Goal: Transaction & Acquisition: Purchase product/service

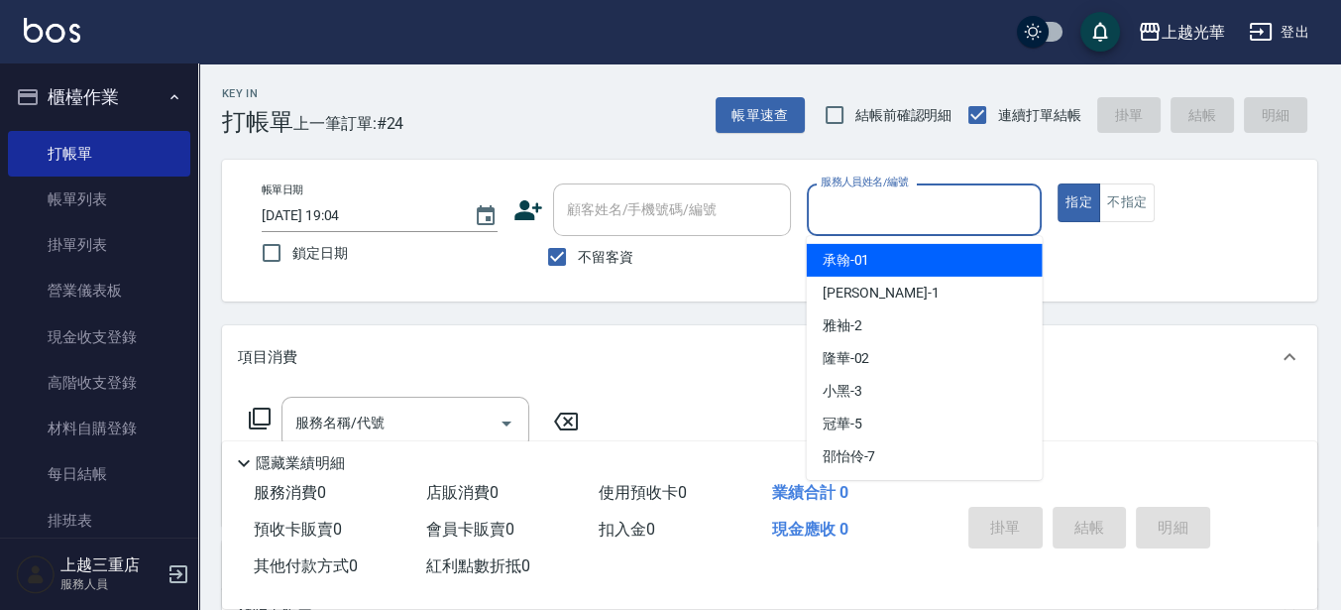
click at [918, 212] on input "服務人員姓名/編號" at bounding box center [925, 209] width 218 height 35
type input "1"
type button "true"
type input "小[PERSON_NAME]-1"
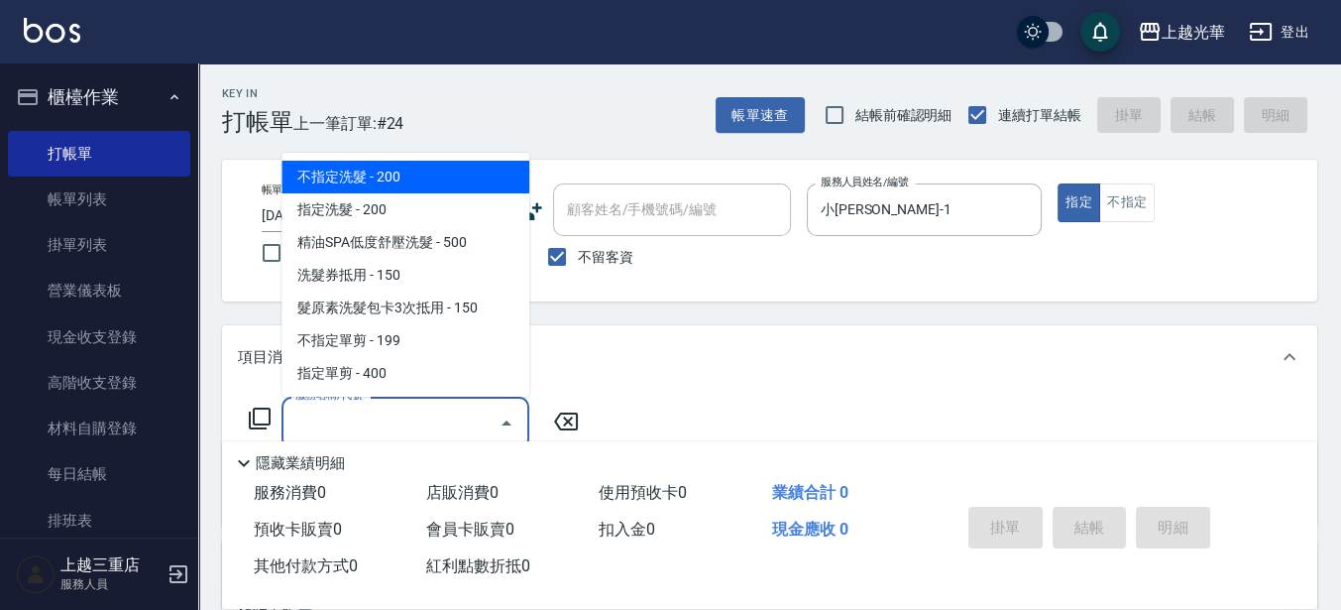
click at [368, 424] on input "服務名稱/代號" at bounding box center [390, 422] width 200 height 35
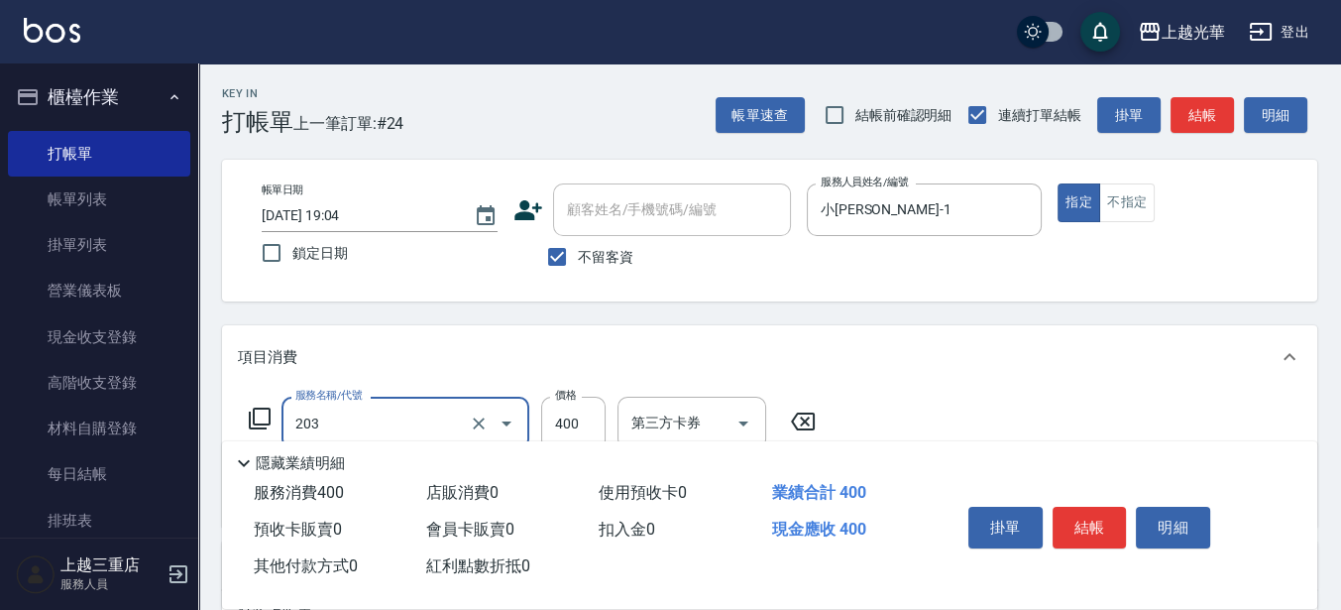
type input "指定單剪(203)"
type input "200"
click at [1102, 518] on button "結帳" at bounding box center [1090, 528] width 74 height 42
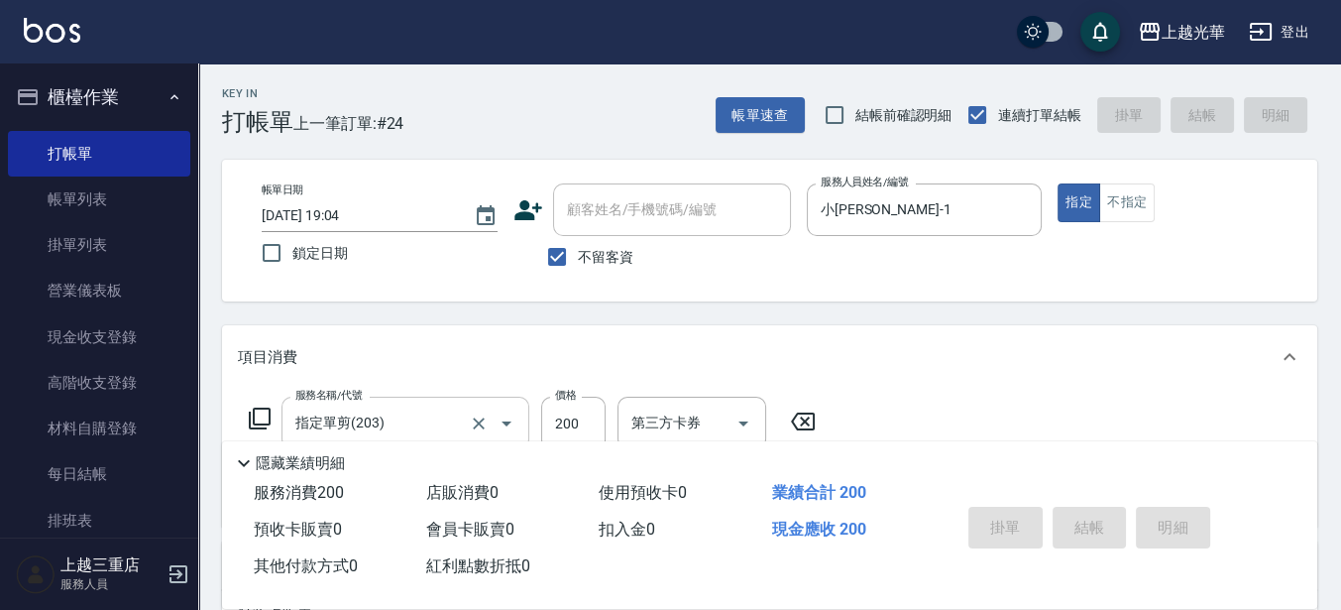
type input "[DATE] 19:45"
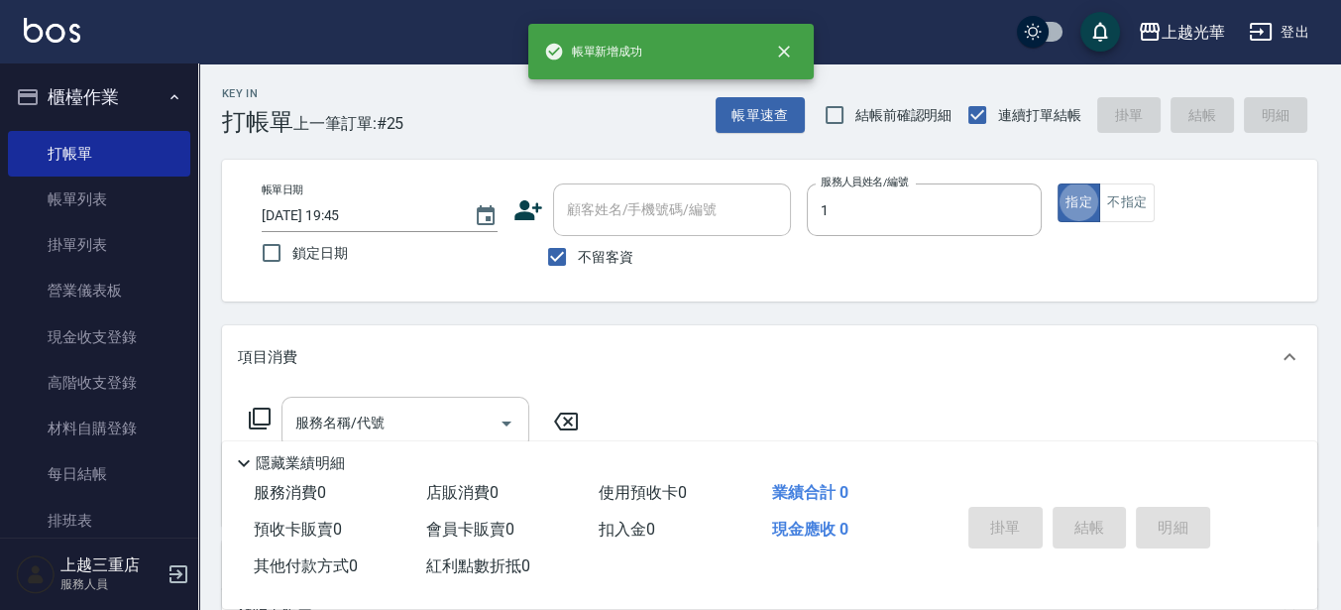
type input "小[PERSON_NAME]-1"
click at [374, 419] on input "服務名稱/代號" at bounding box center [390, 422] width 200 height 35
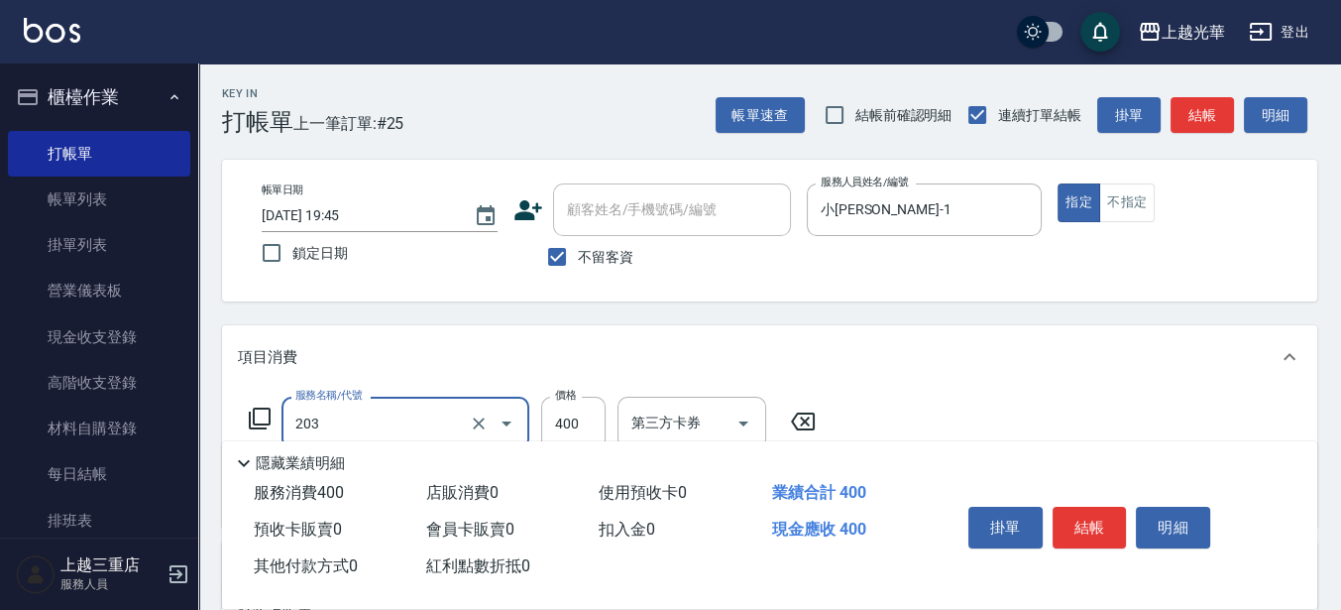
type input "指定單剪(203)"
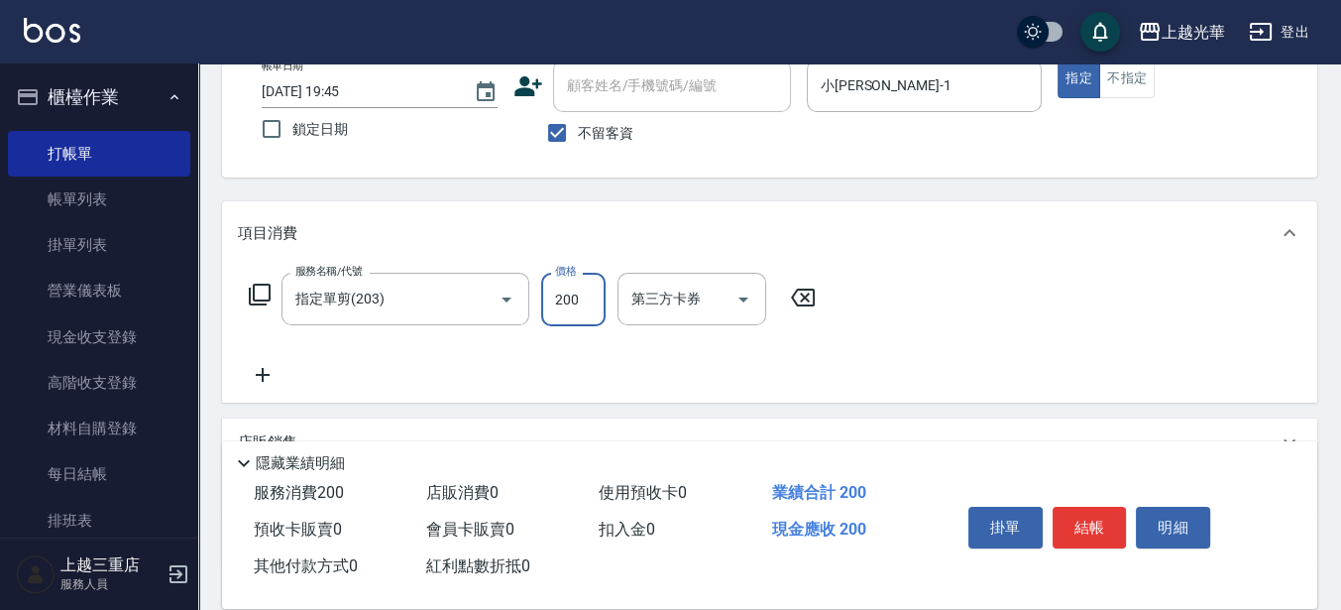
type input "200"
click at [261, 381] on icon at bounding box center [263, 375] width 50 height 24
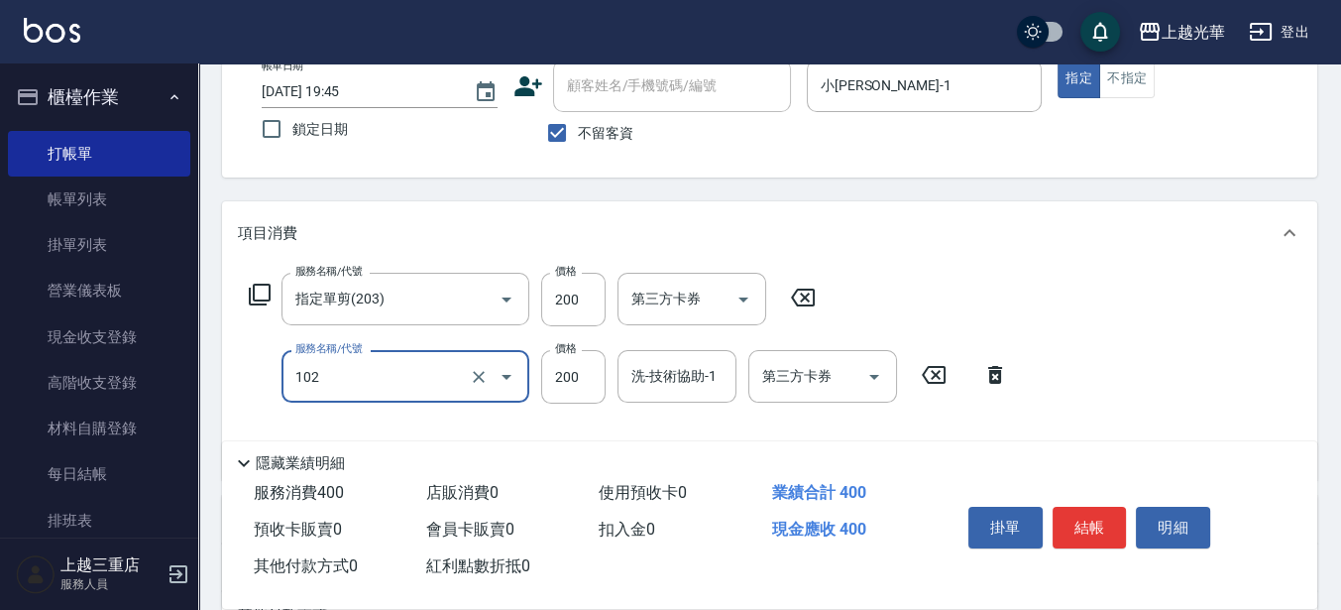
type input "指定洗髮(102)"
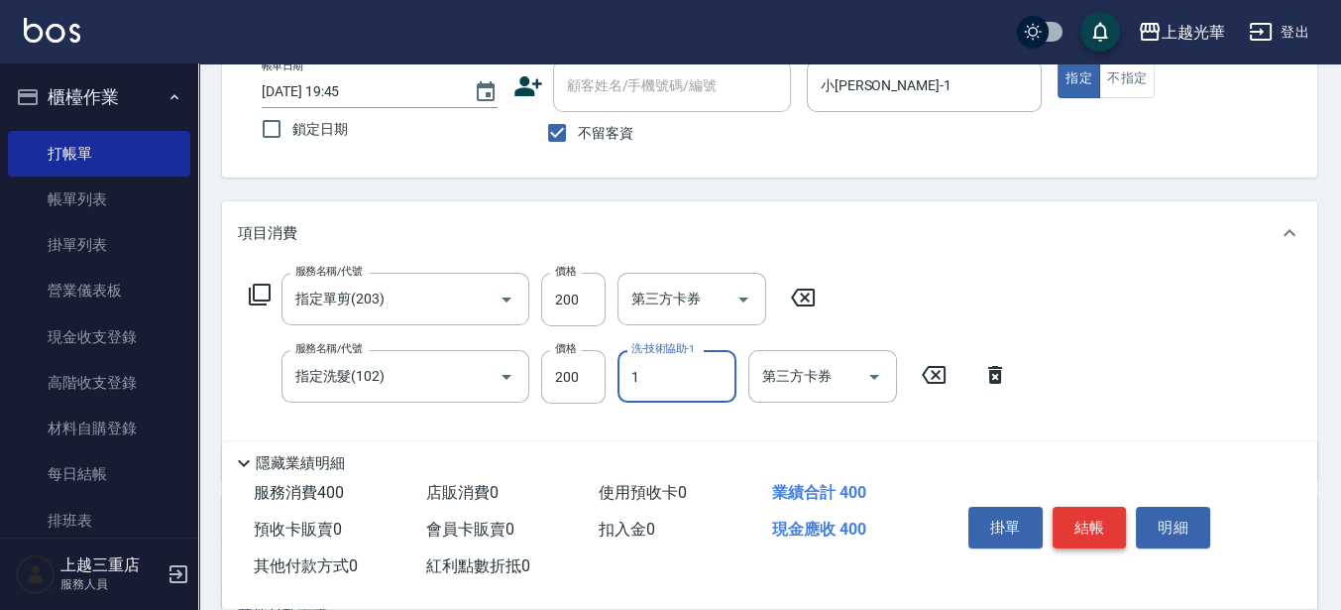
type input "小[PERSON_NAME]-1"
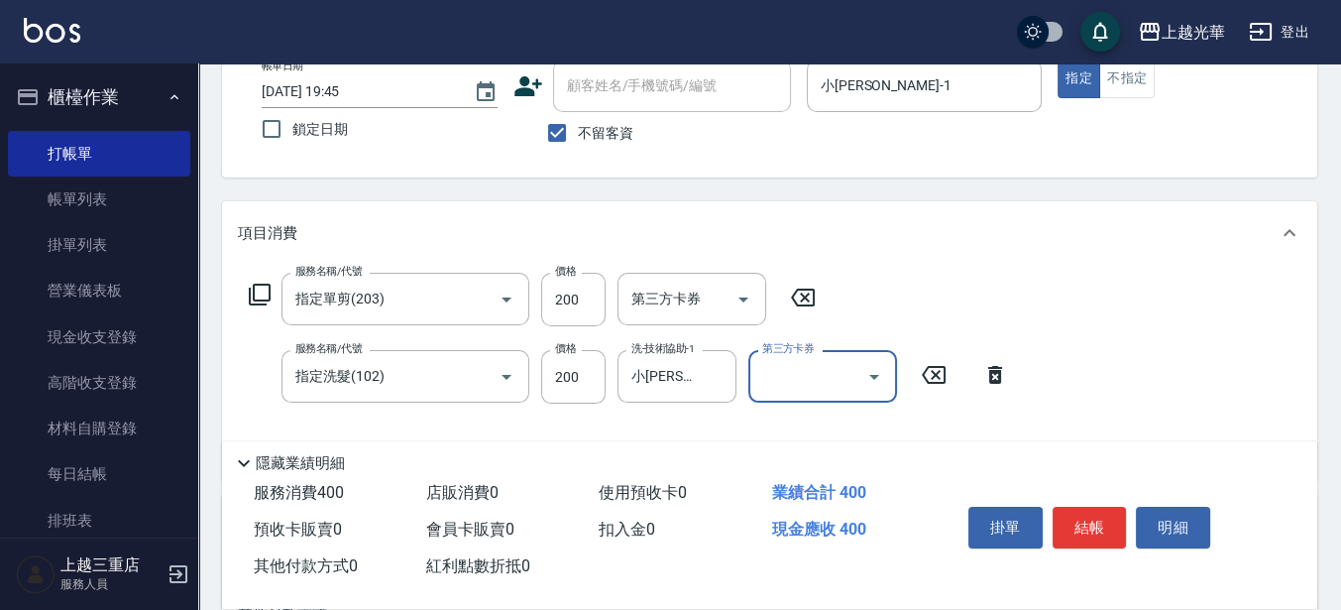
click at [1118, 507] on button "結帳" at bounding box center [1090, 528] width 74 height 42
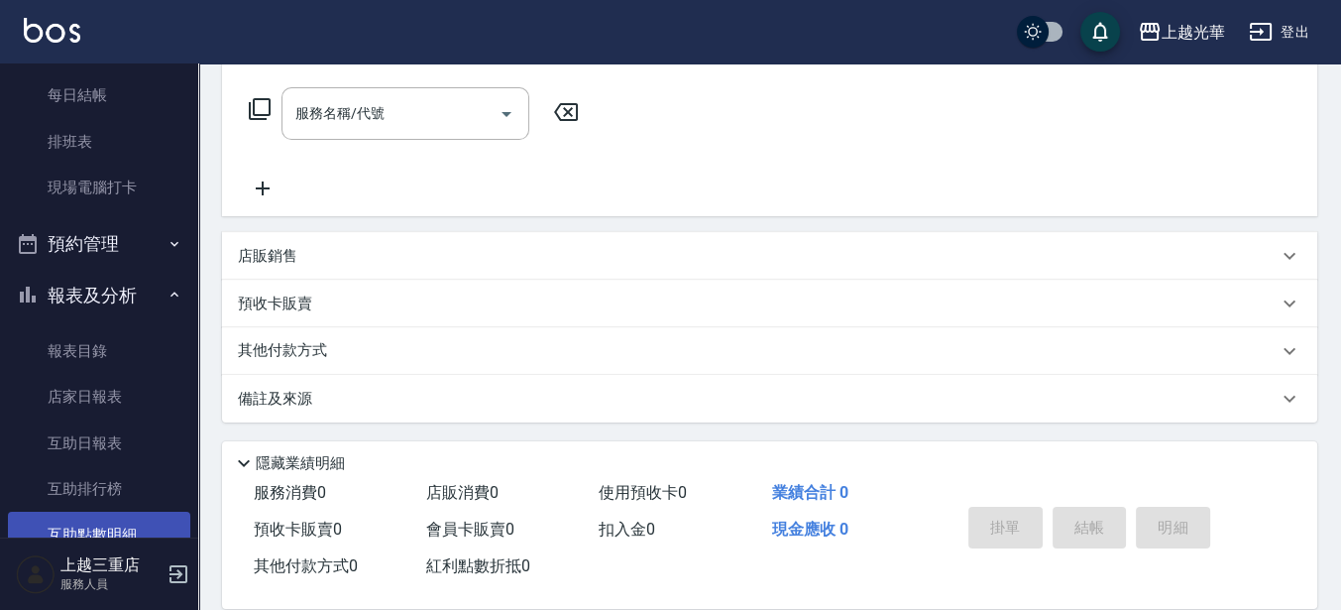
scroll to position [372, 0]
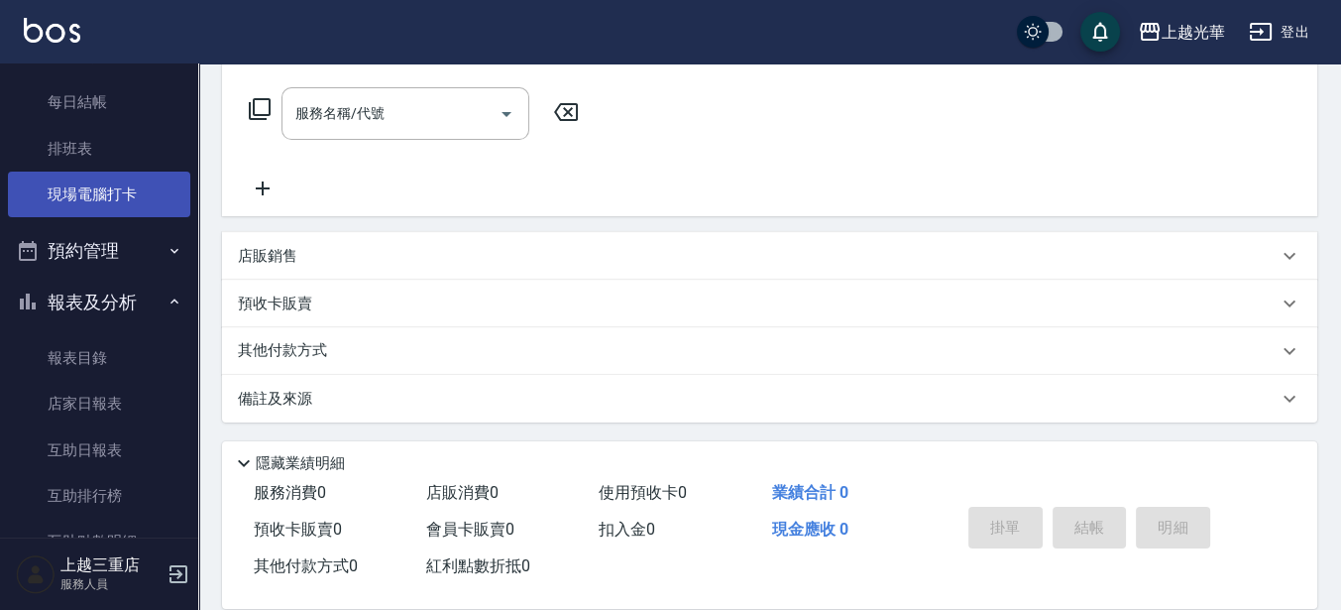
click at [126, 214] on link "現場電腦打卡" at bounding box center [99, 195] width 182 height 46
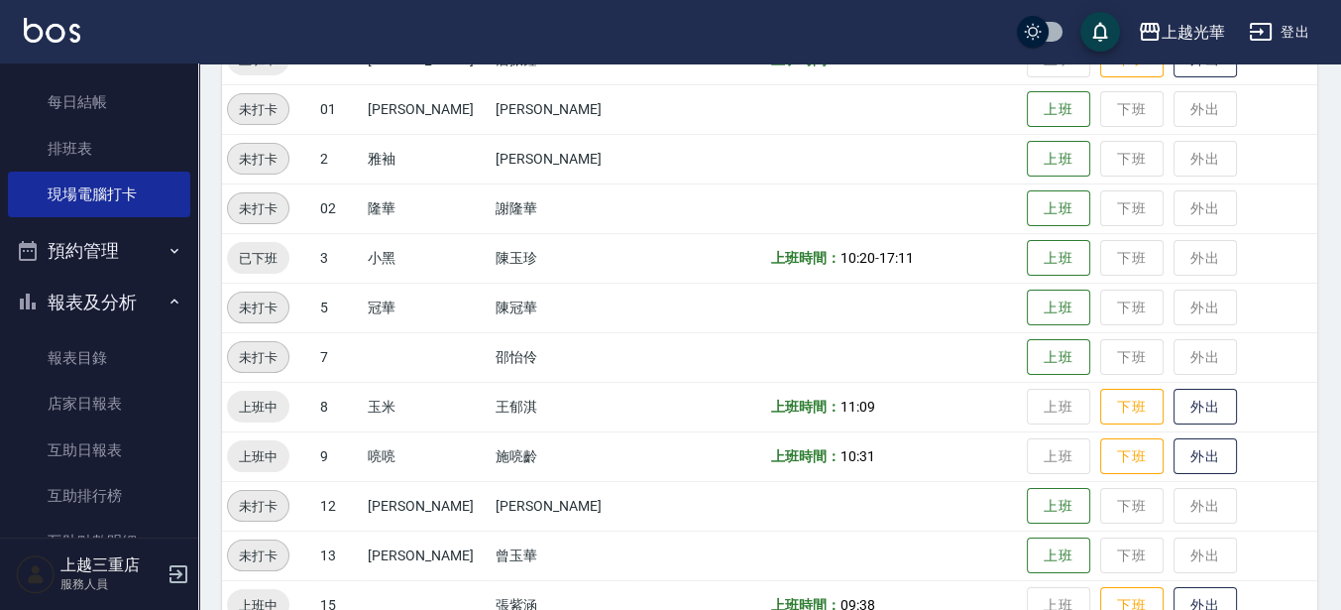
scroll to position [496, 0]
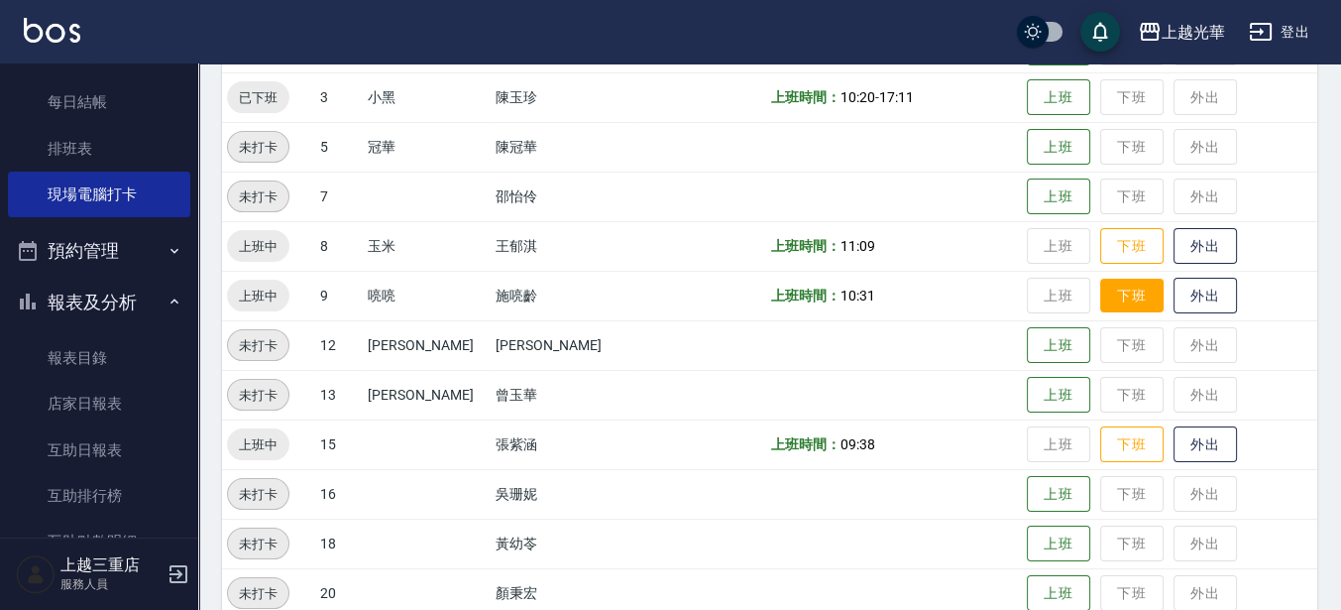
click at [1100, 300] on button "下班" at bounding box center [1131, 296] width 63 height 35
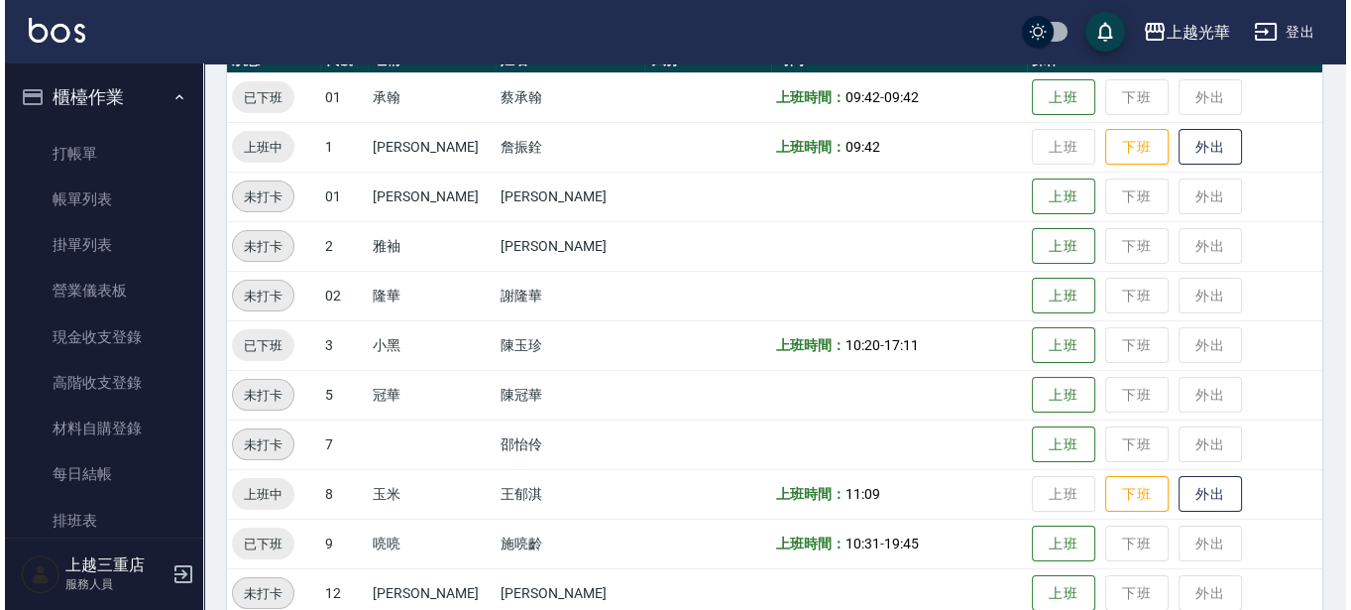
scroll to position [0, 0]
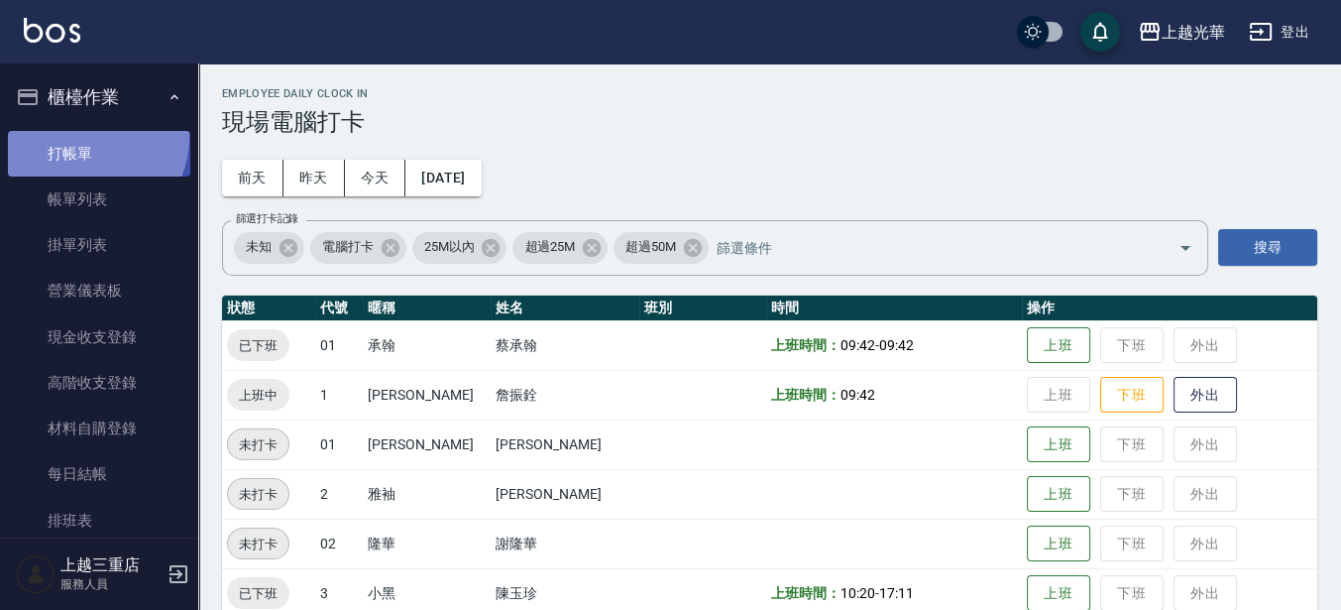
click at [86, 137] on link "打帳單" at bounding box center [99, 154] width 182 height 46
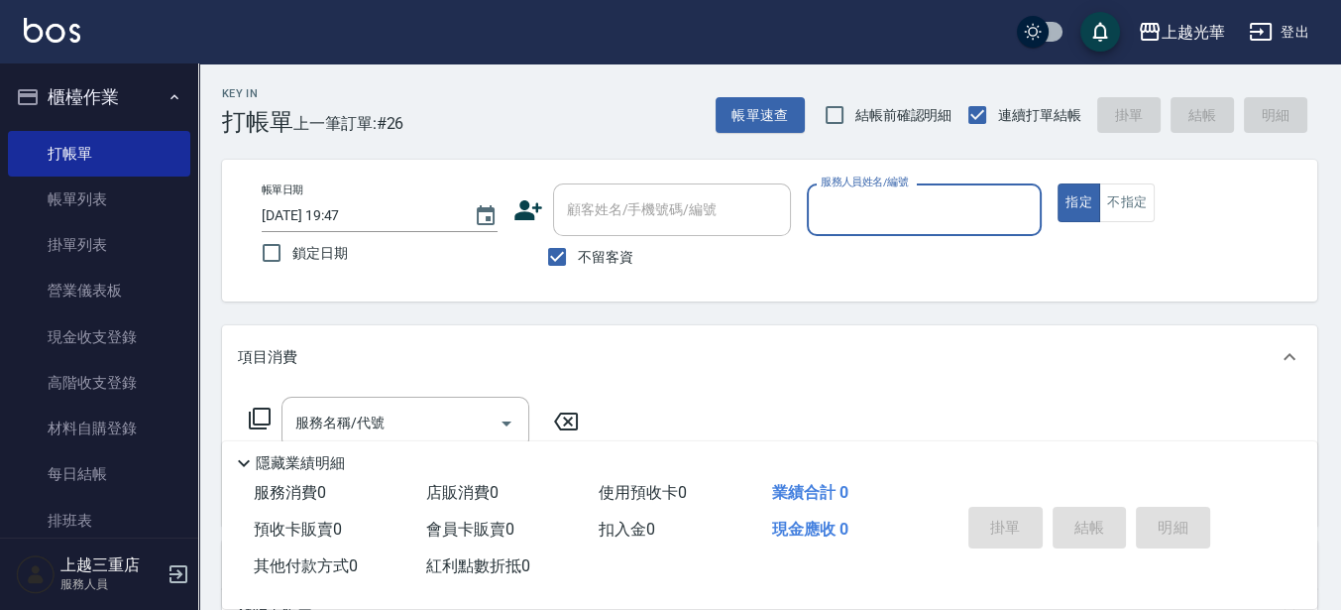
click at [546, 219] on div "顧客姓名/手機號碼/編號 顧客姓名/手機號碼/編號" at bounding box center [653, 209] width 278 height 53
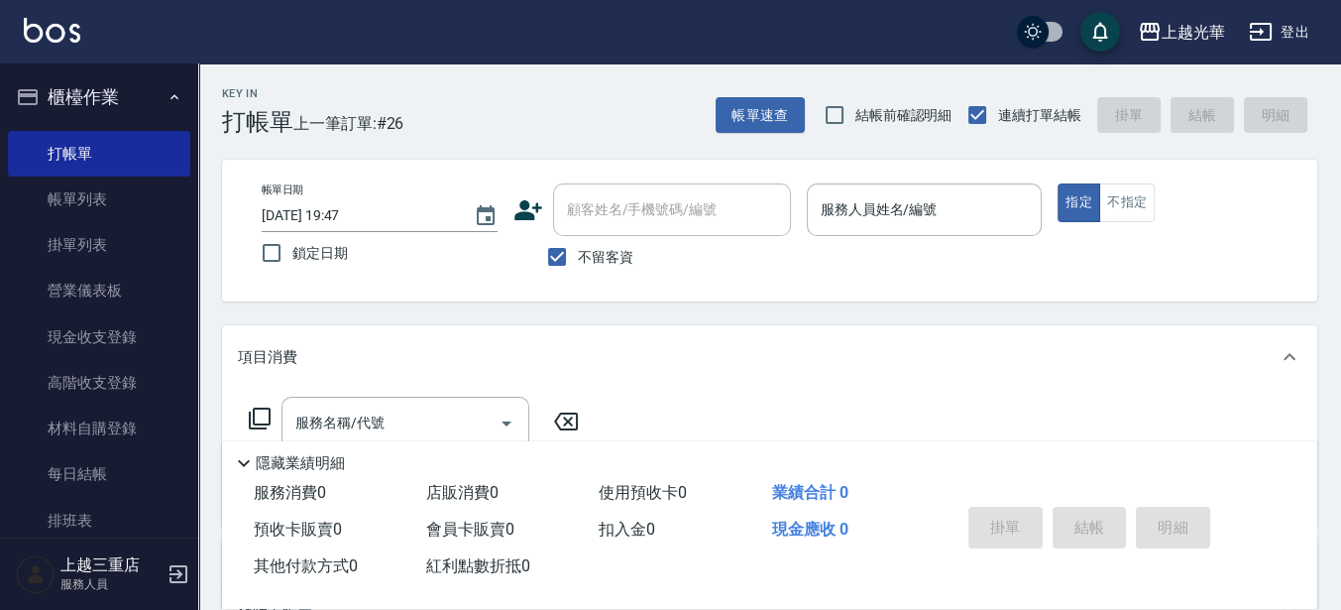
click at [532, 206] on icon at bounding box center [529, 210] width 28 height 20
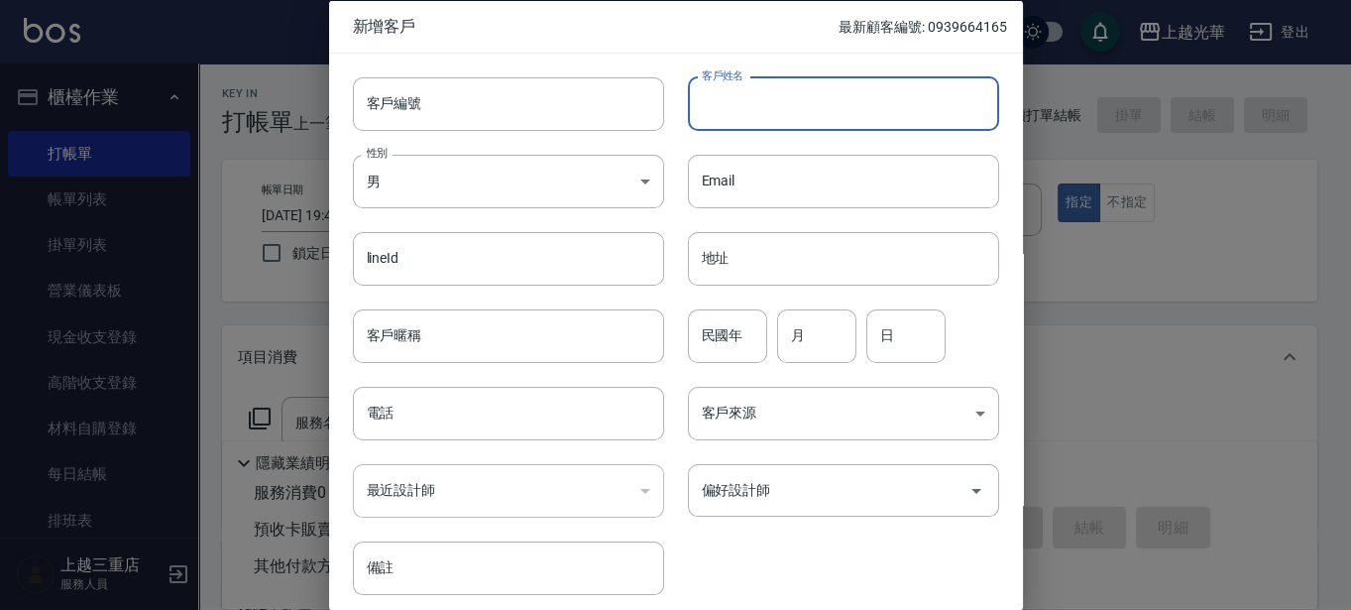
click at [711, 112] on input "客戶姓名" at bounding box center [843, 103] width 311 height 54
type input "石瑀婕"
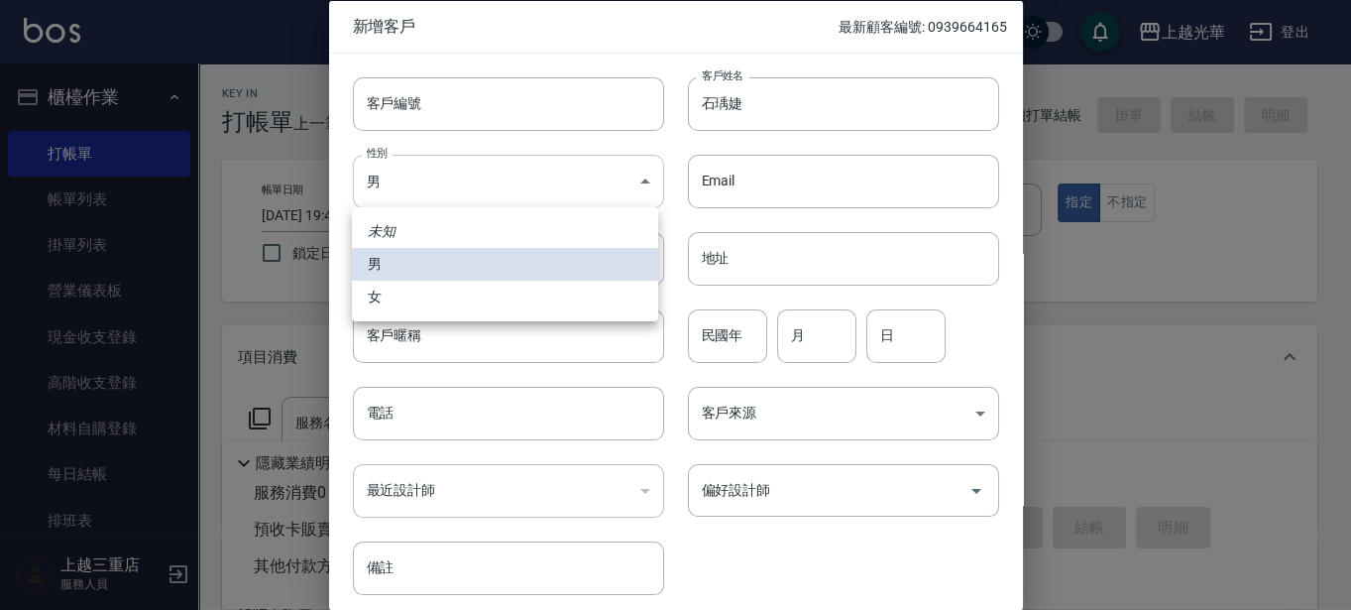
click at [533, 160] on body "上越光華 登出 櫃檯作業 打帳單 帳單列表 掛單列表 營業儀表板 現金收支登錄 高階收支登錄 材料自購登錄 每日結帳 排班表 現場電腦打卡 預約管理 預約管理…" at bounding box center [675, 459] width 1351 height 919
click at [522, 288] on li "女" at bounding box center [505, 297] width 306 height 33
type input "[DEMOGRAPHIC_DATA]"
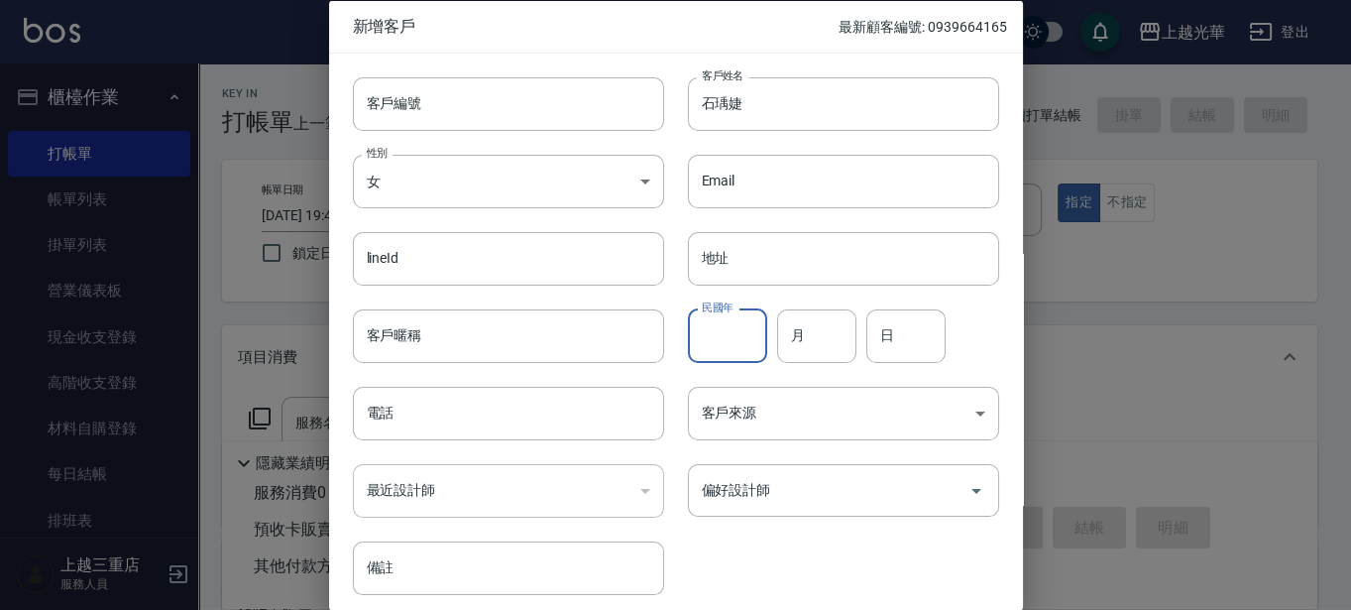
drag, startPoint x: 720, startPoint y: 329, endPoint x: 0, endPoint y: 126, distance: 747.9
click at [720, 329] on input "民國年" at bounding box center [727, 335] width 79 height 54
type input "83"
type input "11"
type input "0"
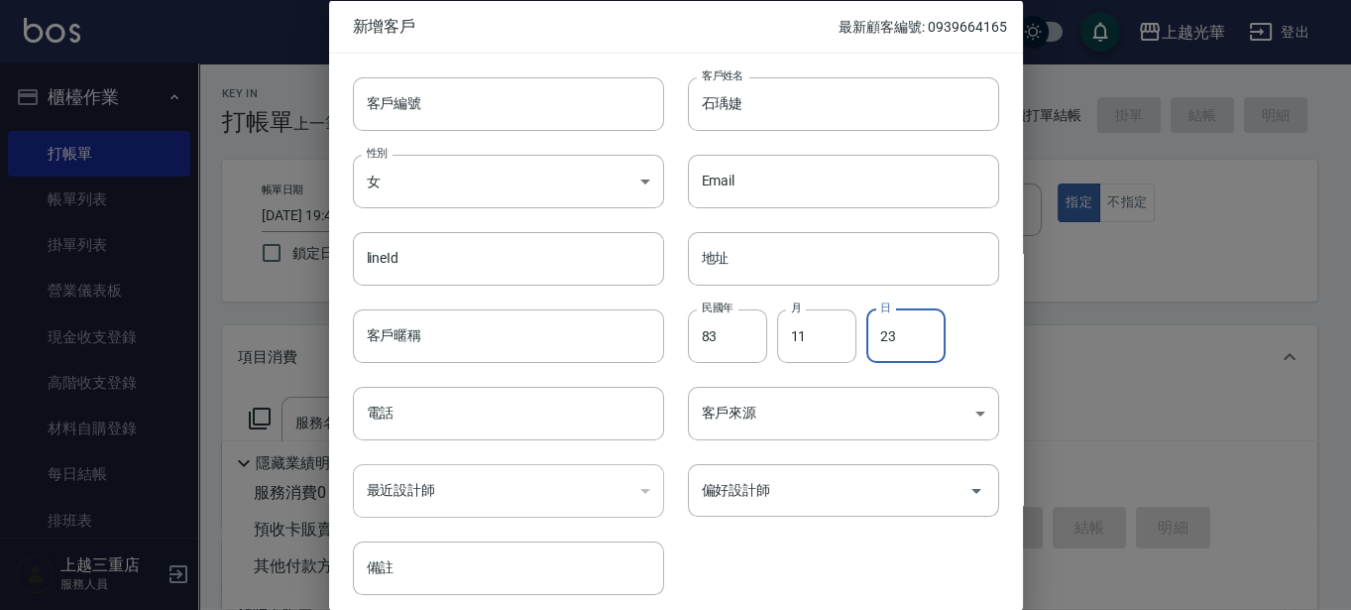
type input "23"
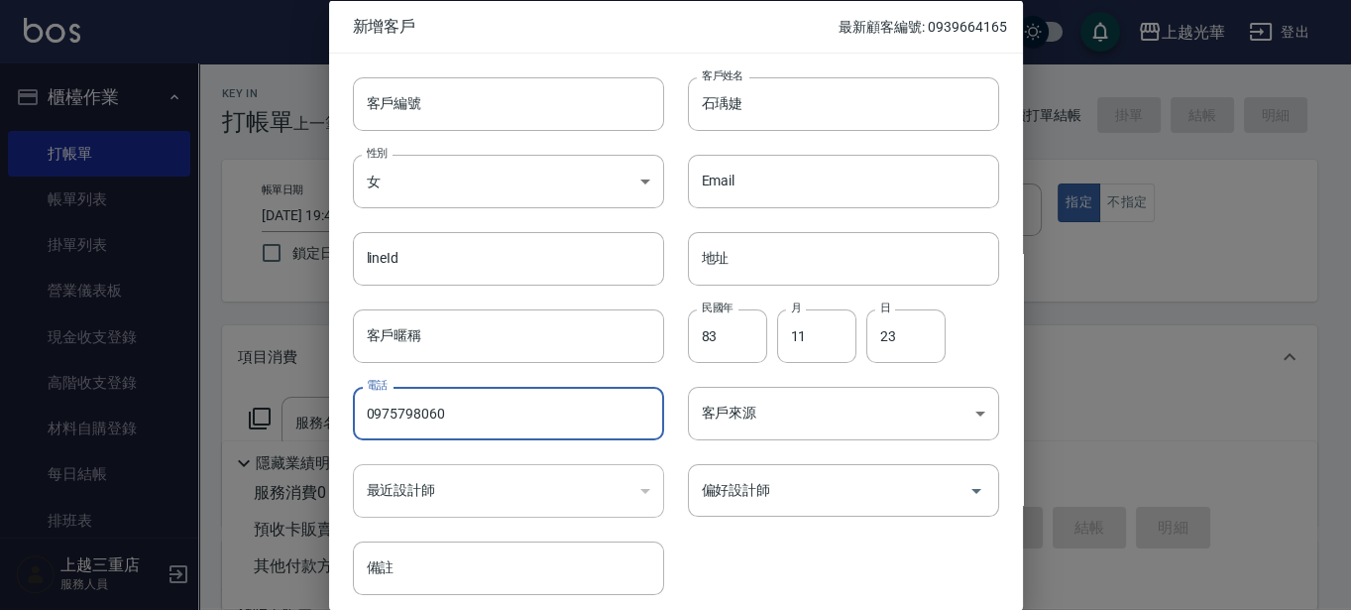
type input "0975798060"
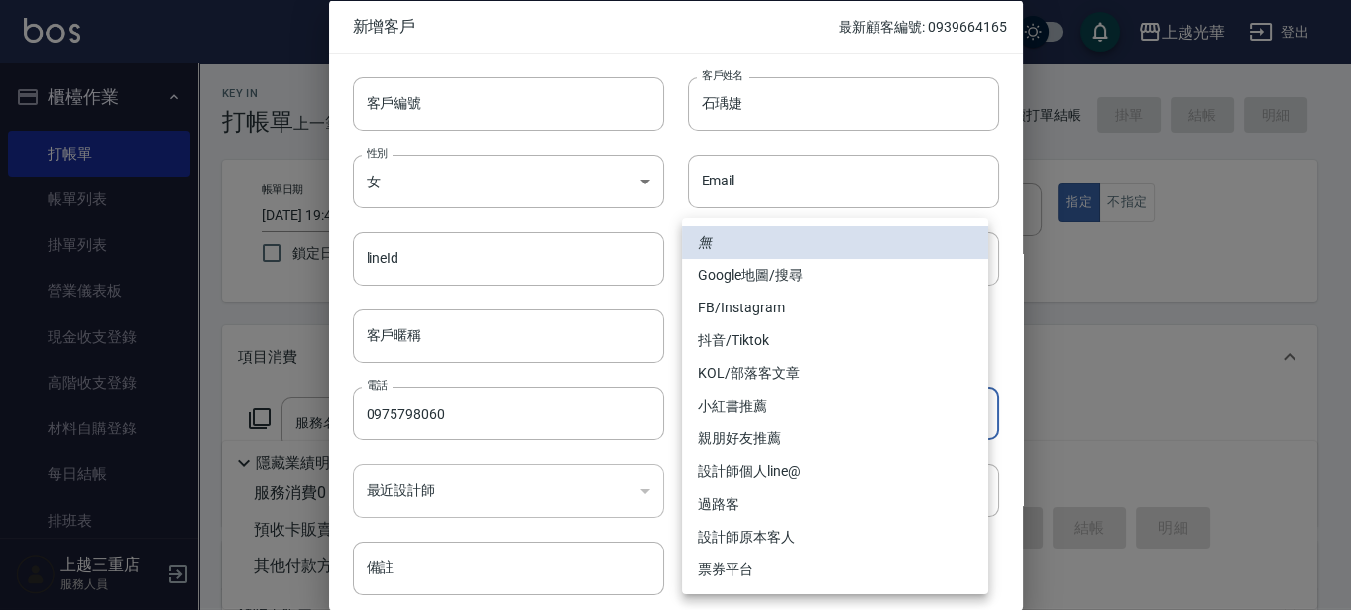
drag, startPoint x: 910, startPoint y: 389, endPoint x: 904, endPoint y: 399, distance: 11.6
click at [908, 391] on body "上越光華 登出 櫃檯作業 打帳單 帳單列表 掛單列表 營業儀表板 現金收支登錄 高階收支登錄 材料自購登錄 每日結帳 排班表 現場電腦打卡 預約管理 預約管理…" at bounding box center [675, 459] width 1351 height 919
click at [861, 302] on li "FB/Instagram" at bounding box center [835, 307] width 306 height 33
type input "FB/Instagram"
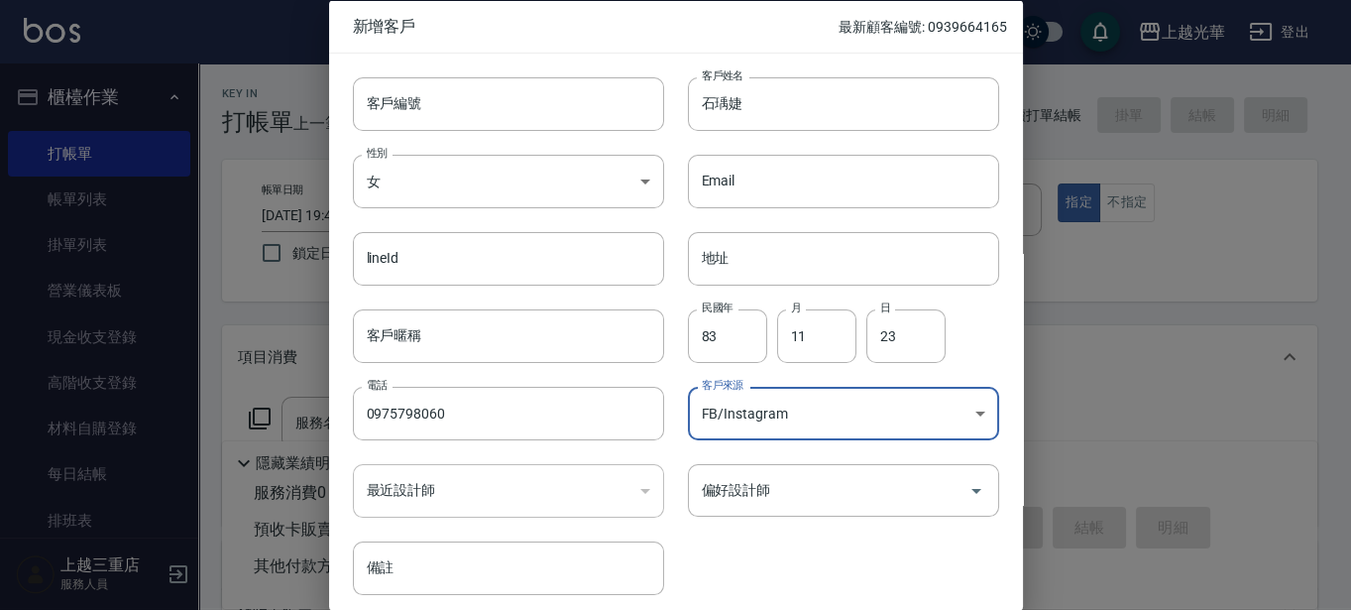
scroll to position [76, 0]
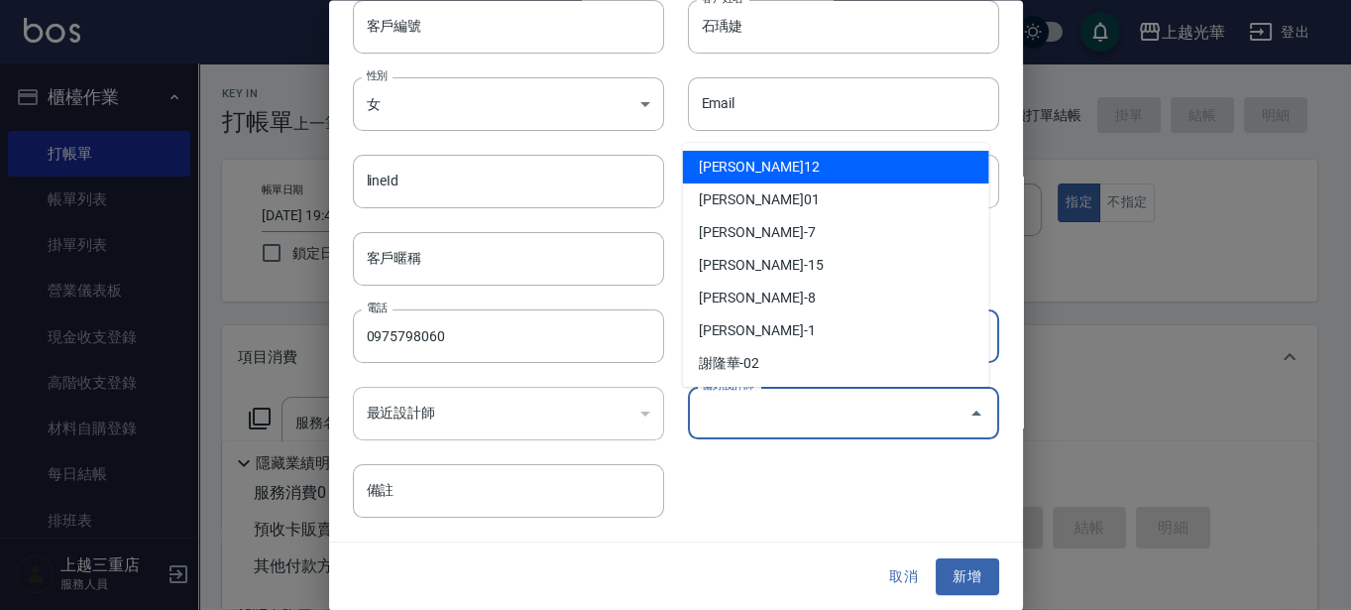
click at [865, 409] on input "偏好設計師" at bounding box center [829, 414] width 264 height 35
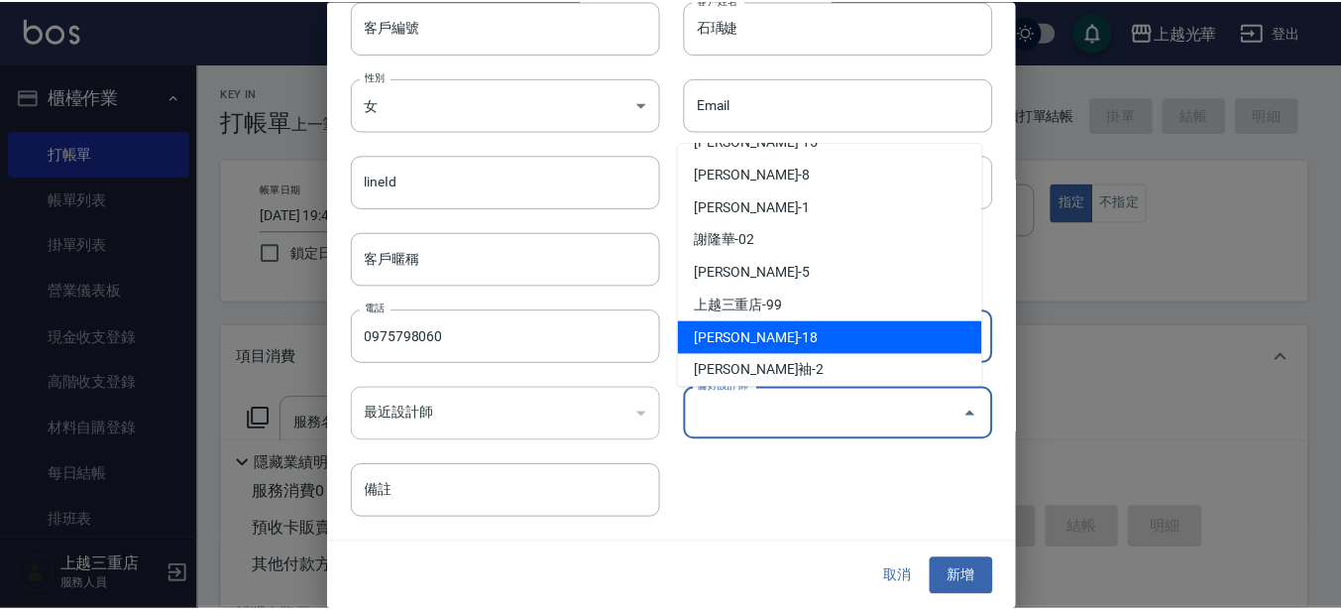
scroll to position [294, 0]
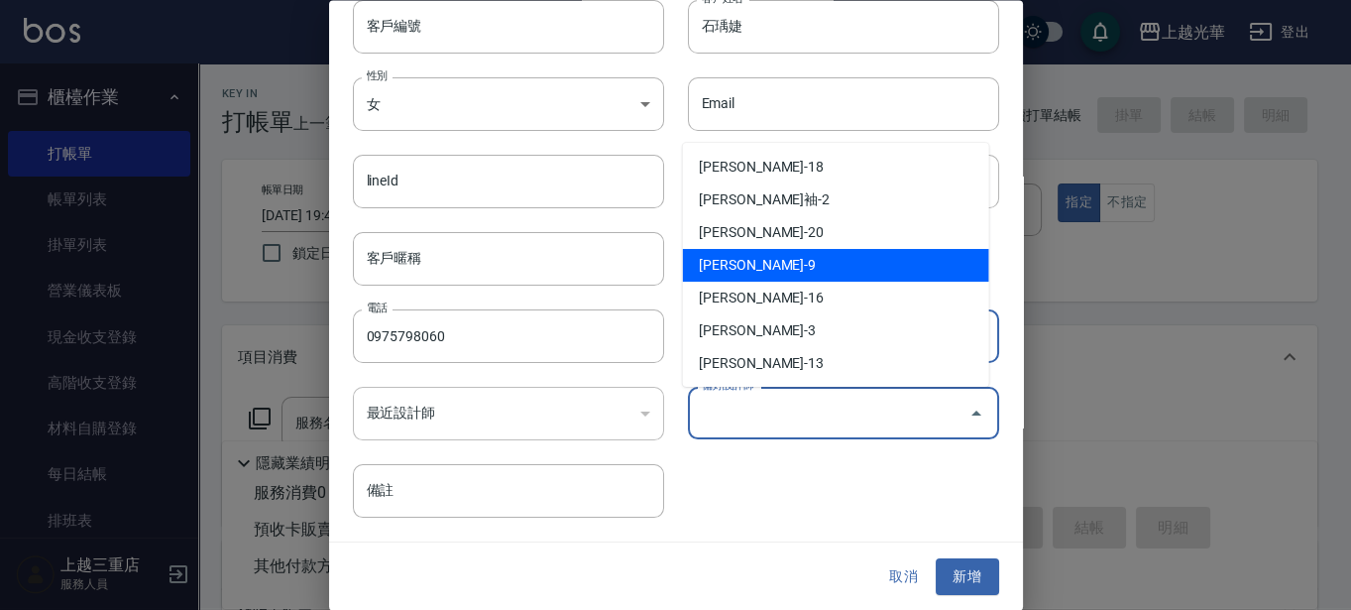
click at [749, 275] on li "[PERSON_NAME]-9" at bounding box center [836, 265] width 306 height 33
type input "施喨齡"
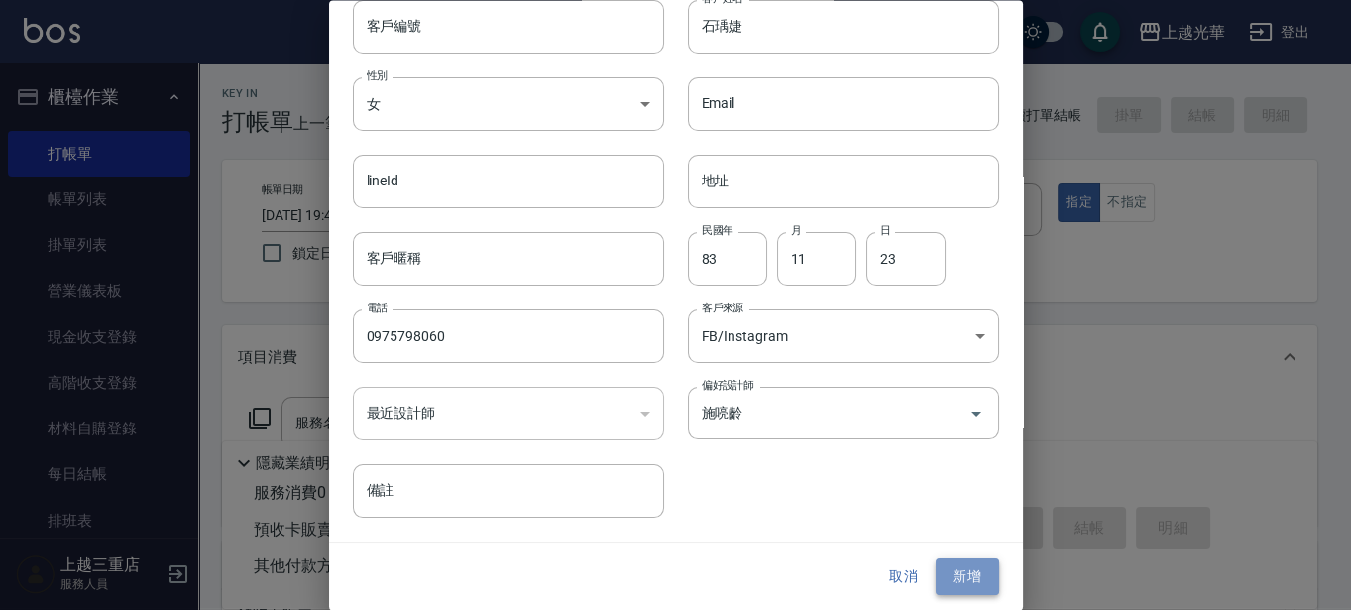
click at [952, 586] on button "新增" at bounding box center [967, 577] width 63 height 37
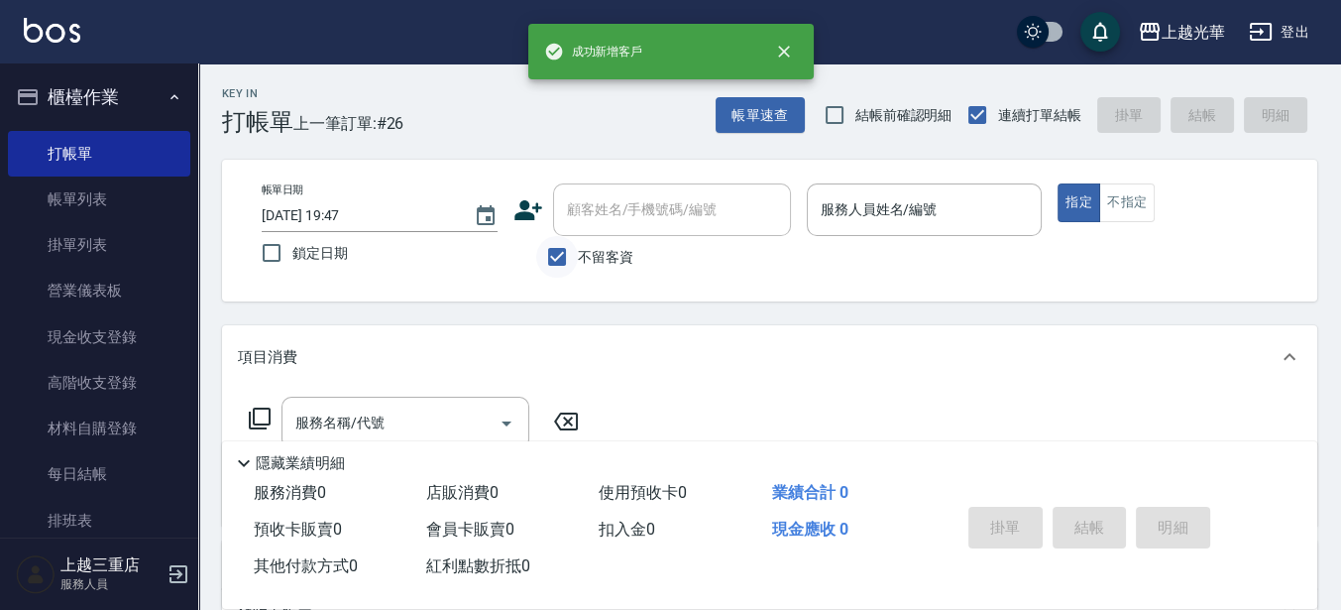
click at [555, 261] on input "不留客資" at bounding box center [557, 257] width 42 height 42
checkbox input "false"
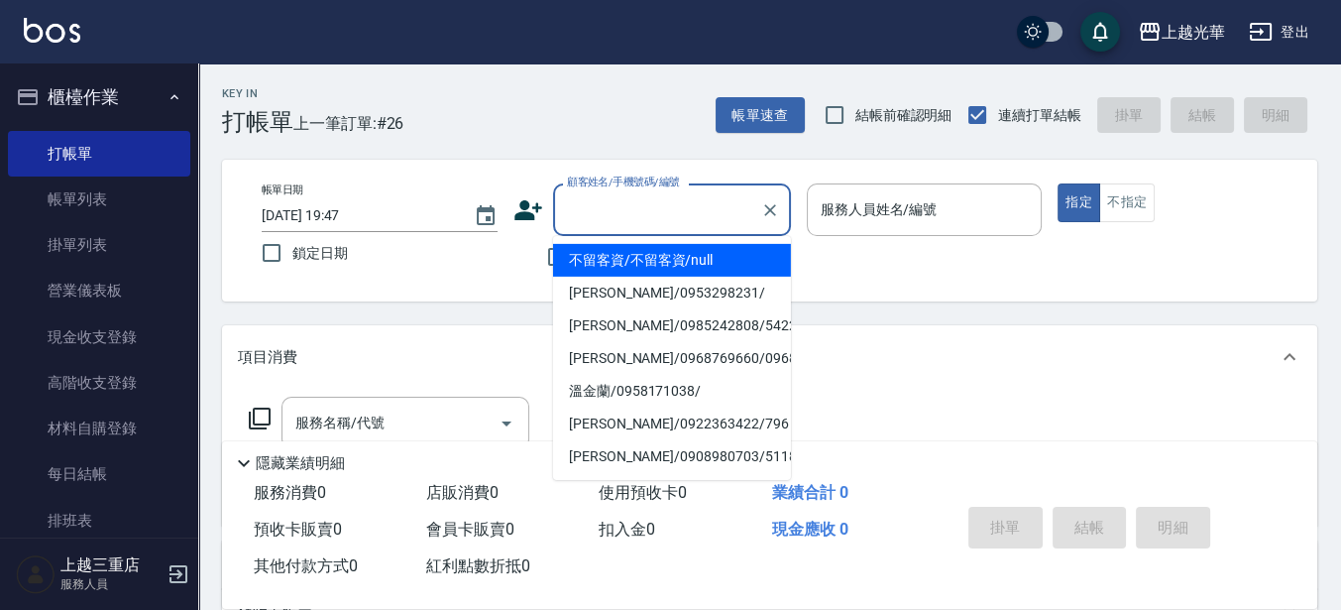
click at [578, 204] on div "顧客姓名/手機號碼/編號 顧客姓名/手機號碼/編號" at bounding box center [672, 209] width 238 height 53
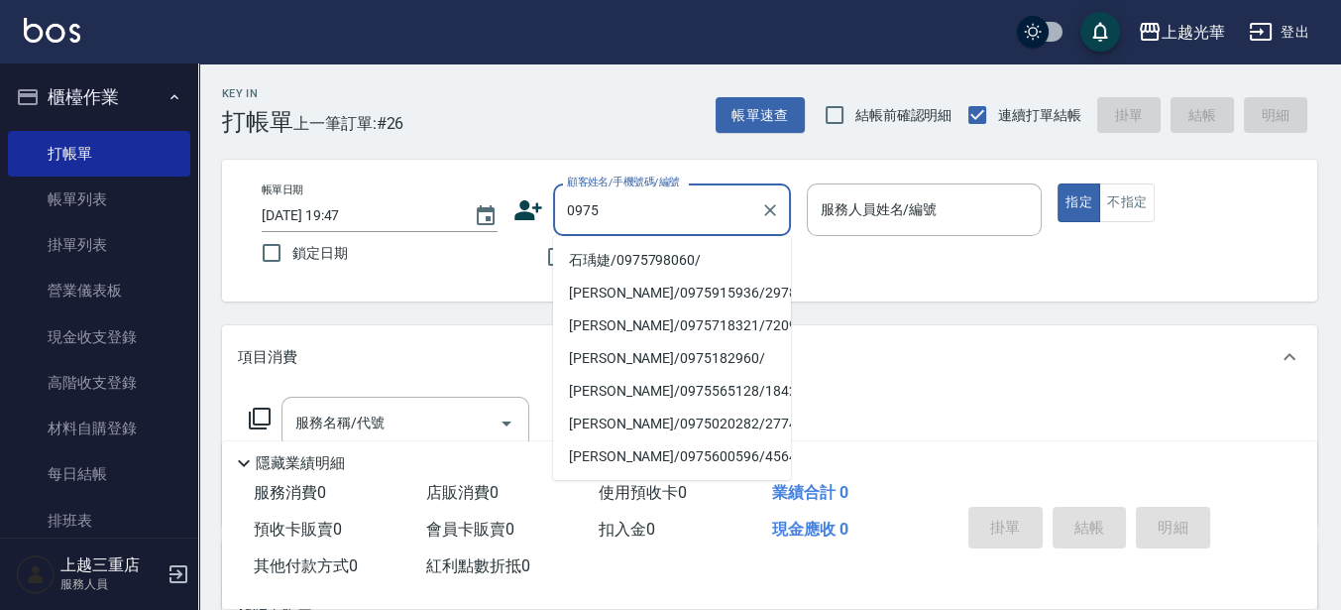
click at [731, 254] on li "石瑀婕/0975798060/" at bounding box center [672, 260] width 238 height 33
type input "石瑀婕/0975798060/"
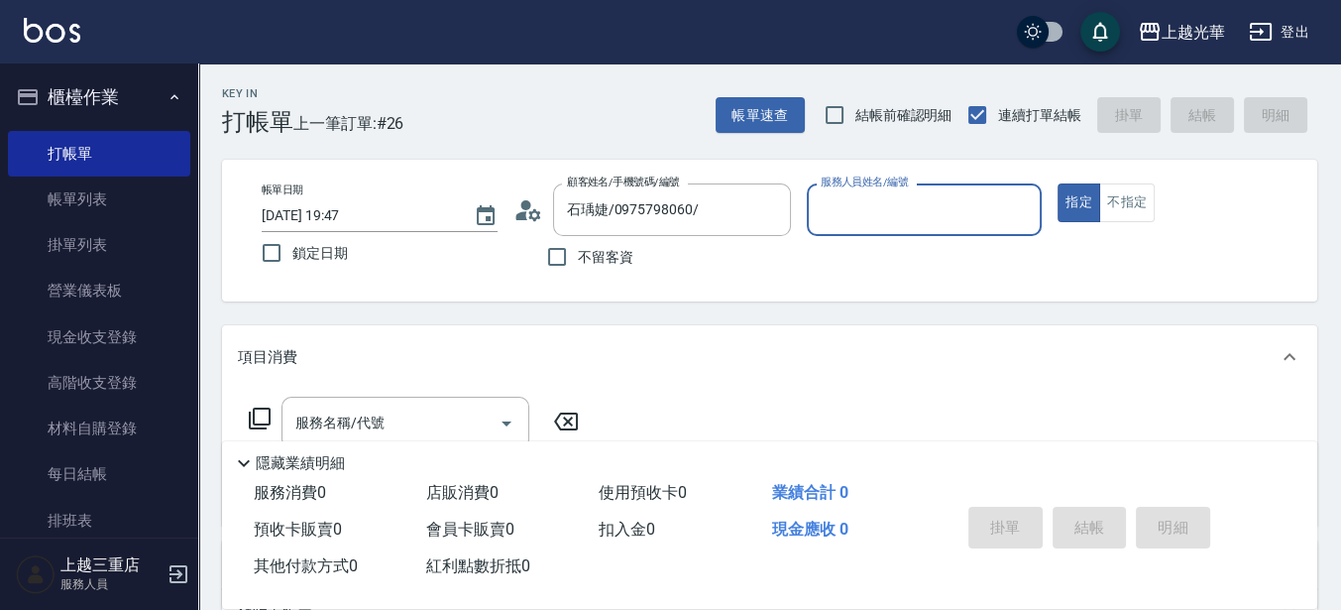
type input "喨喨-9"
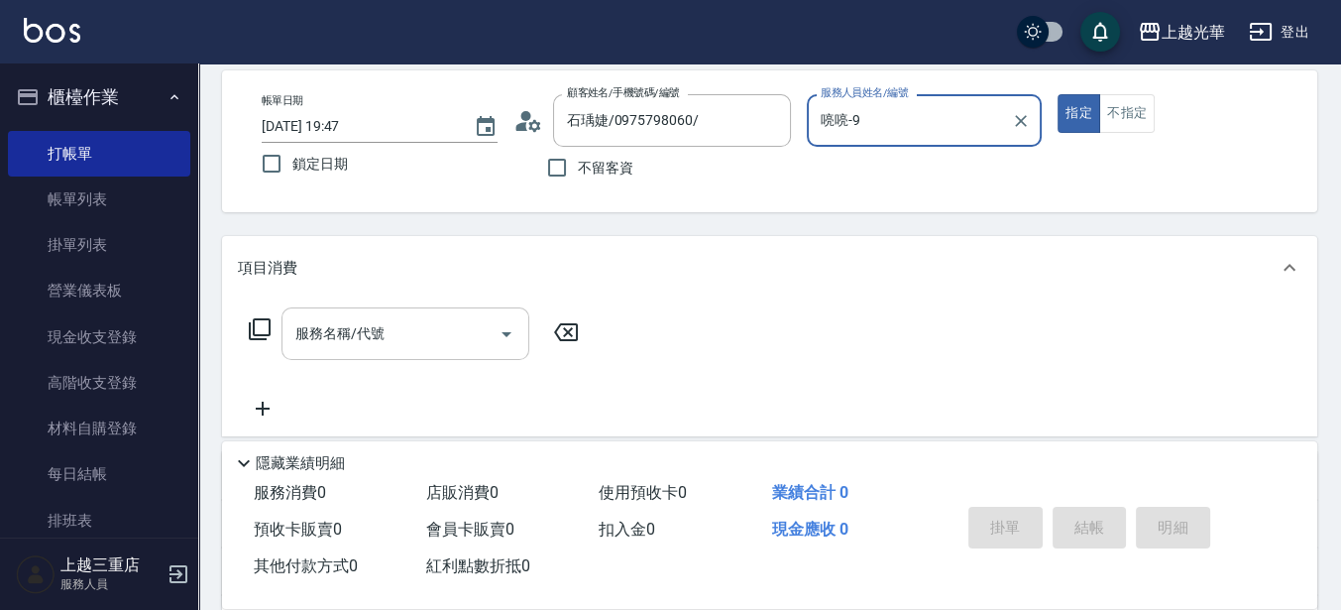
scroll to position [124, 0]
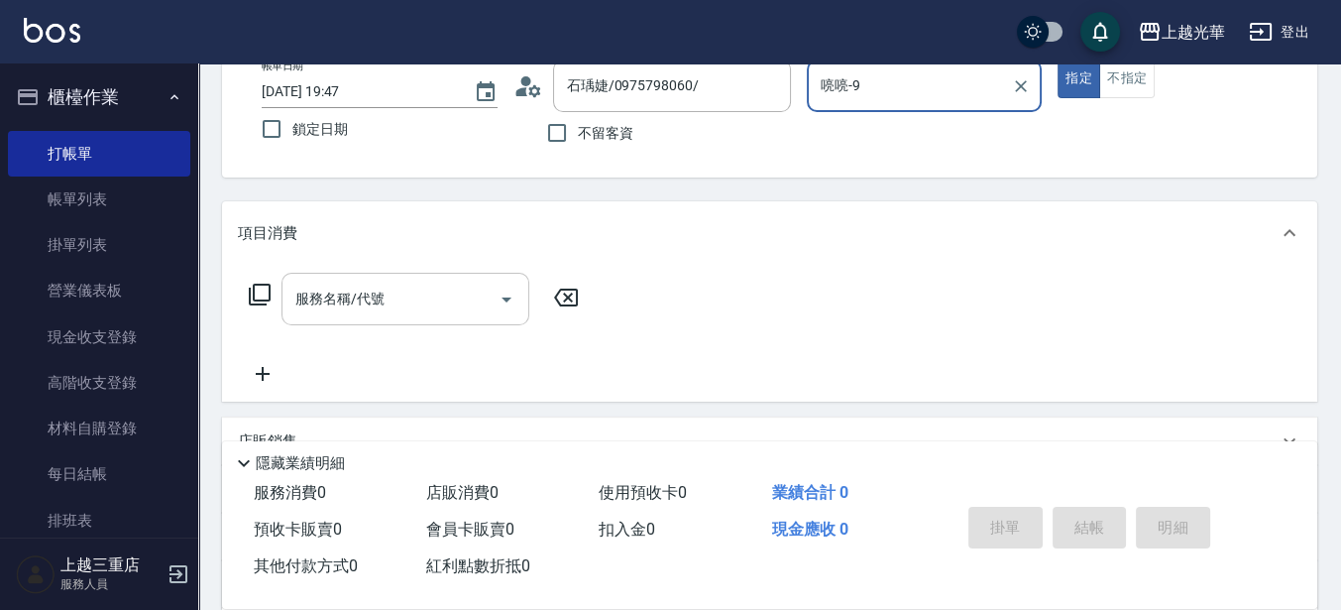
click at [383, 302] on div "服務名稱/代號 服務名稱/代號" at bounding box center [406, 299] width 248 height 53
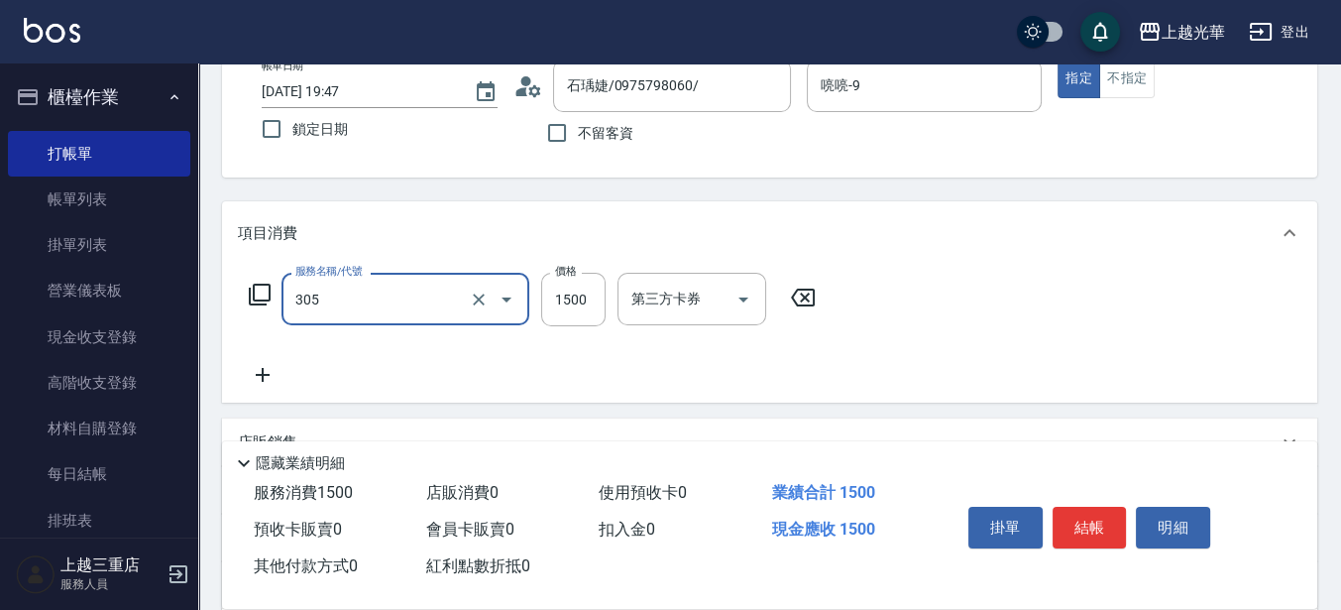
type input "設計燙髮1500(305)"
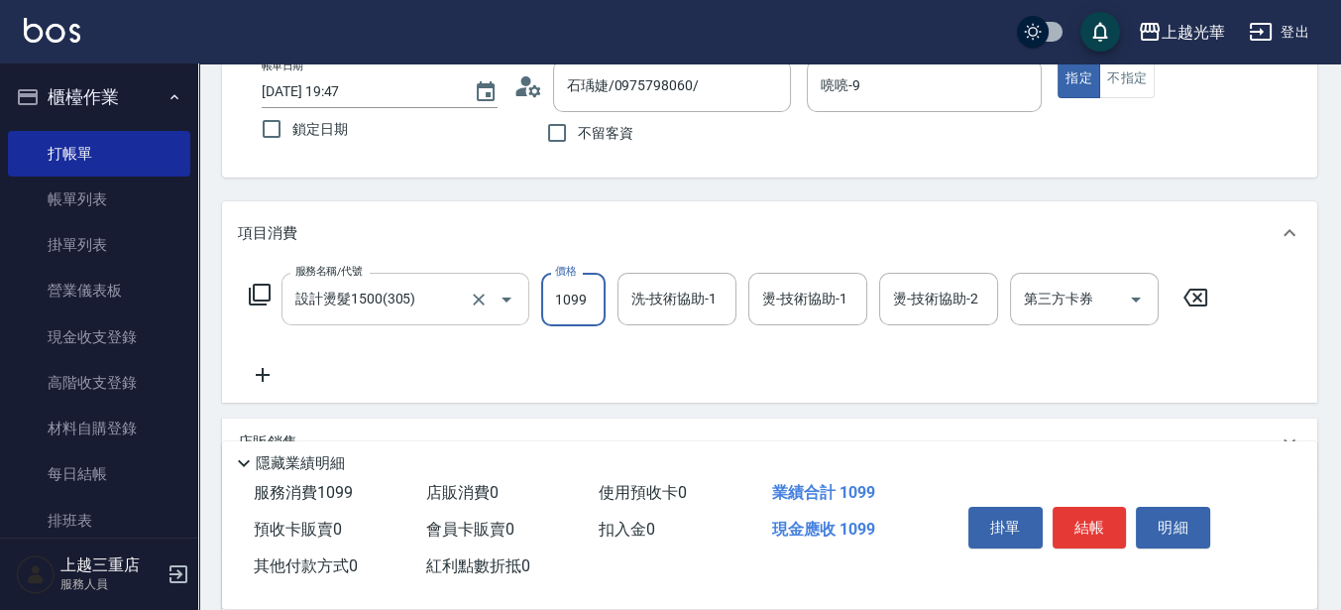
type input "1099"
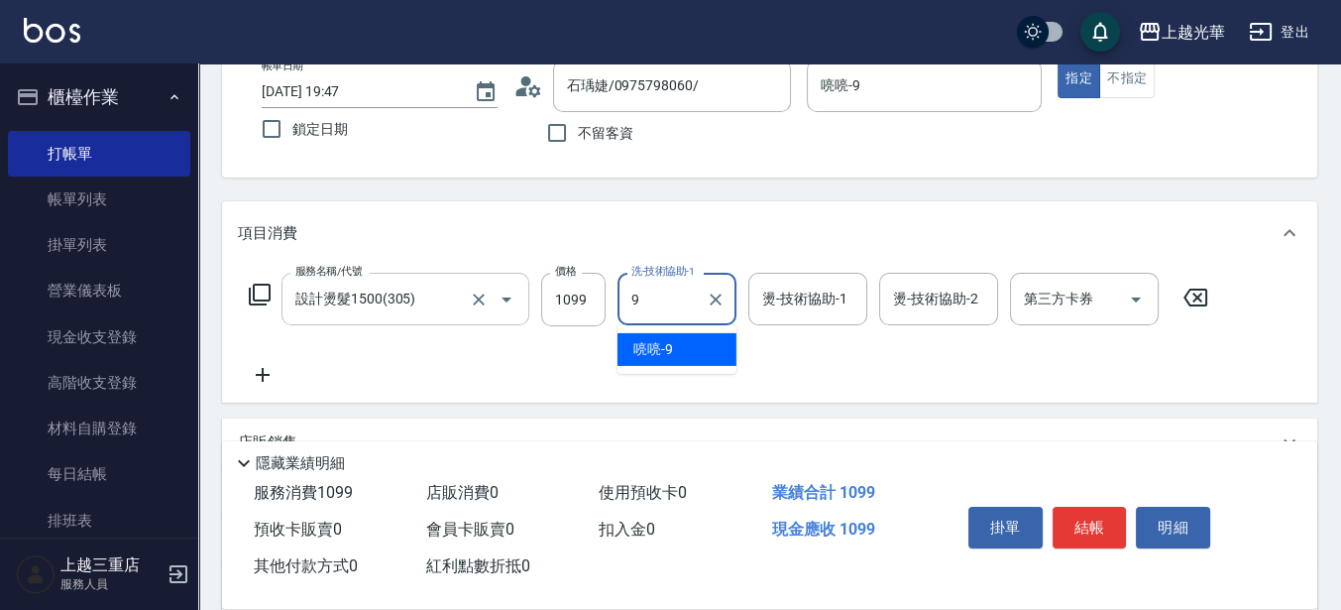
type input "喨喨-9"
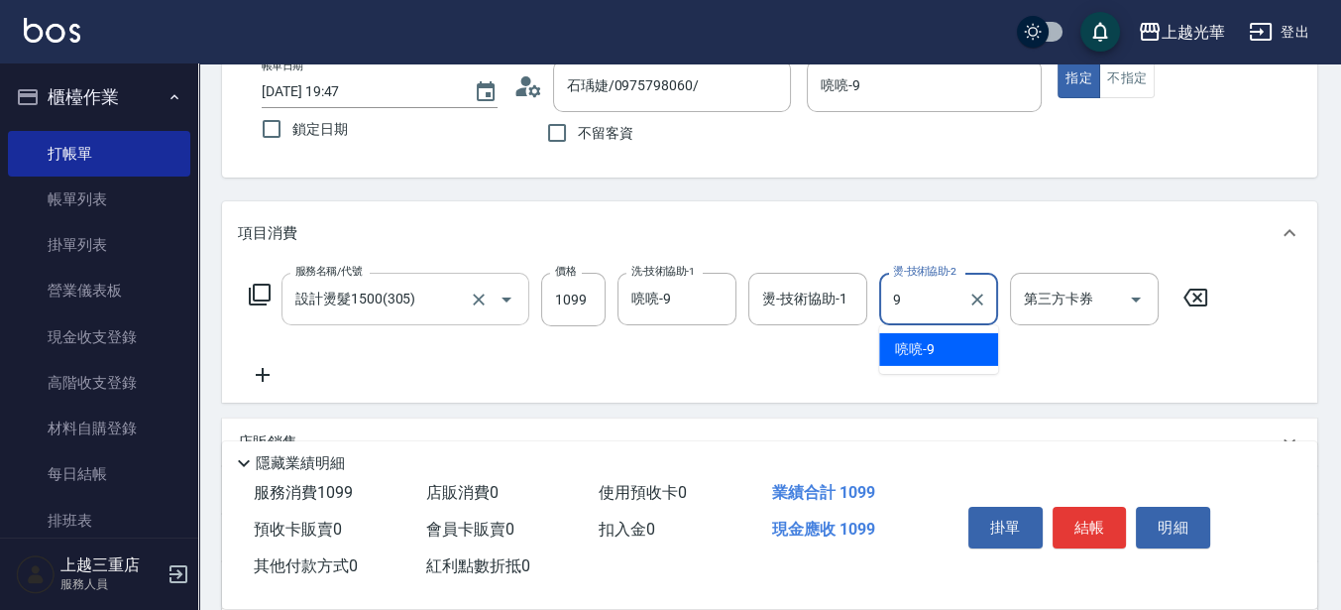
type input "喨喨-9"
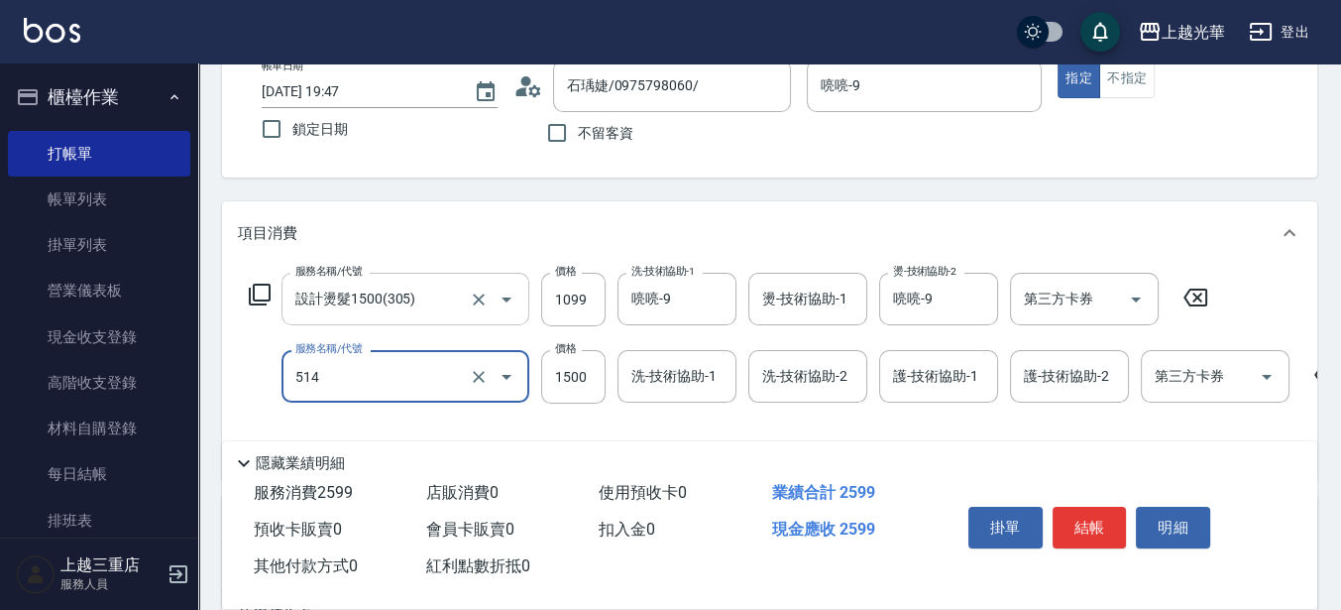
type input "[PERSON_NAME]5G護髮/單次(514)"
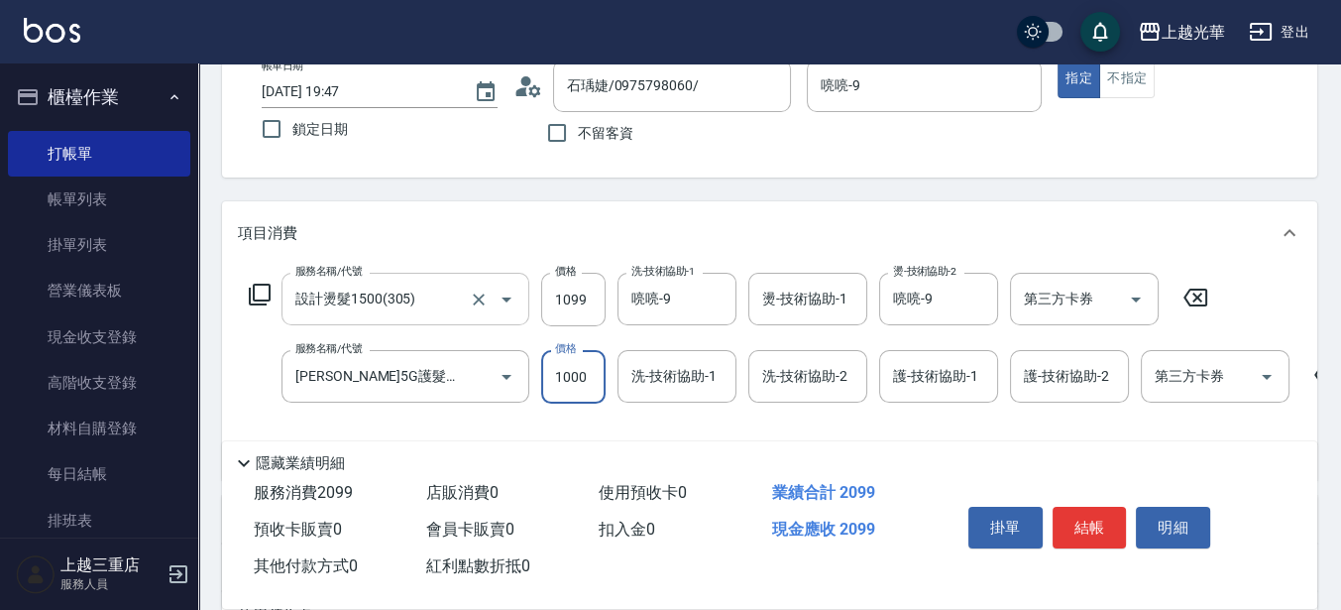
type input "1000"
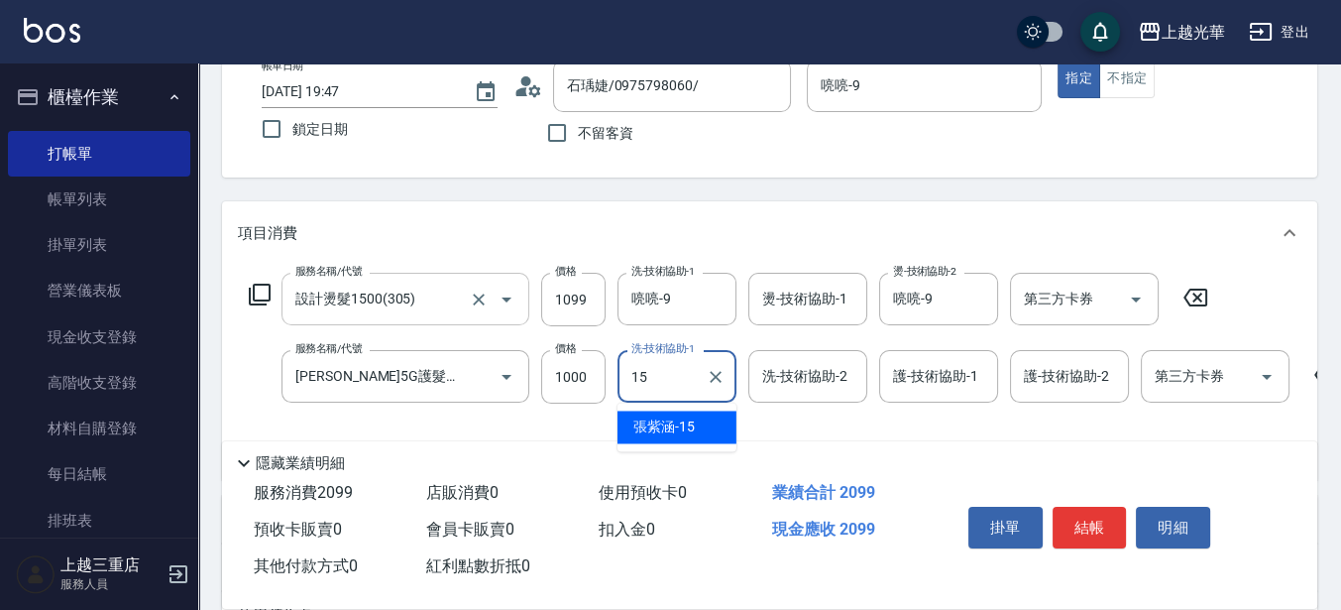
type input "[PERSON_NAME]-15"
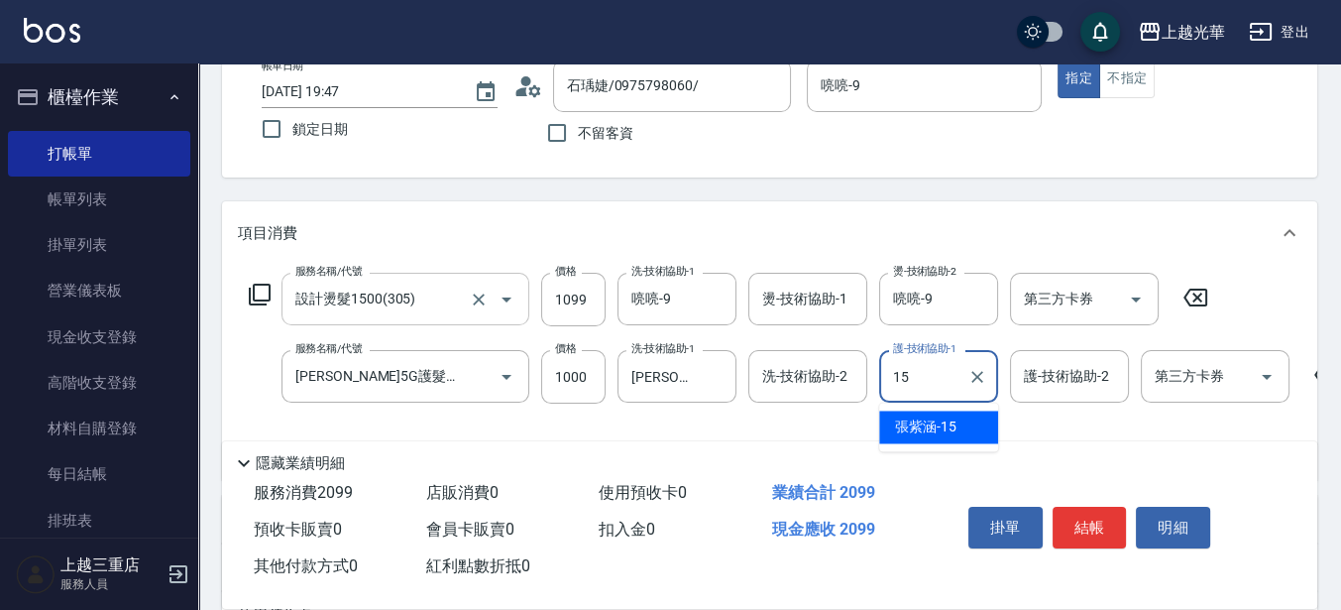
type input "[PERSON_NAME]-15"
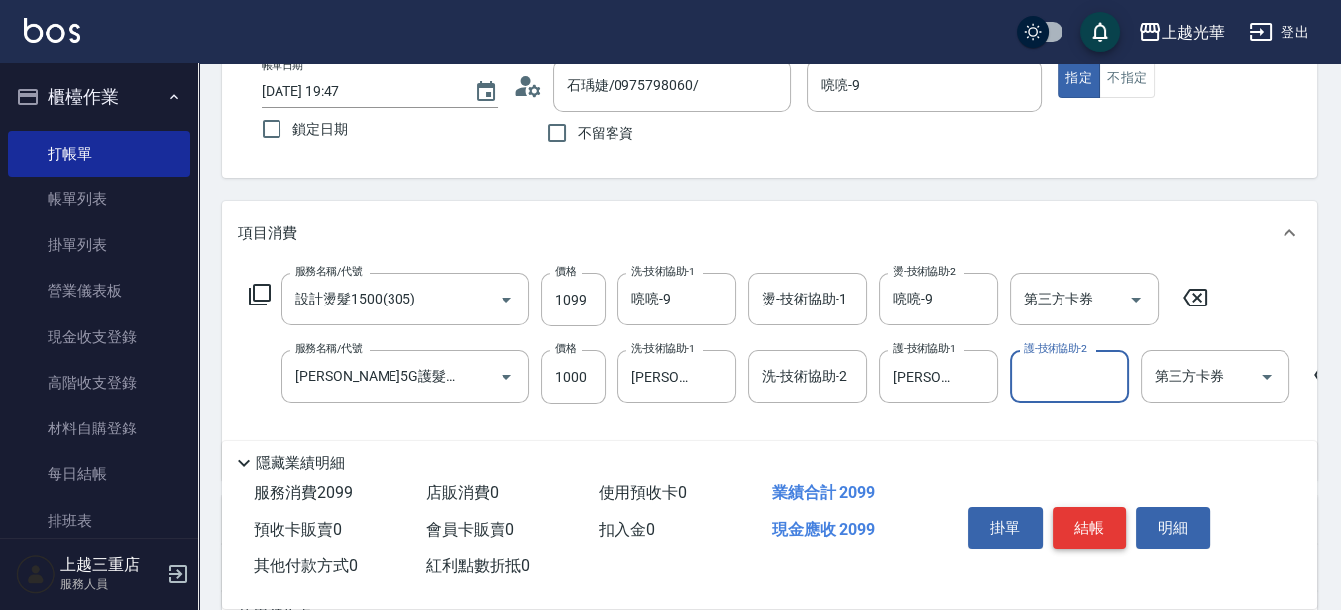
click at [1065, 517] on button "結帳" at bounding box center [1090, 528] width 74 height 42
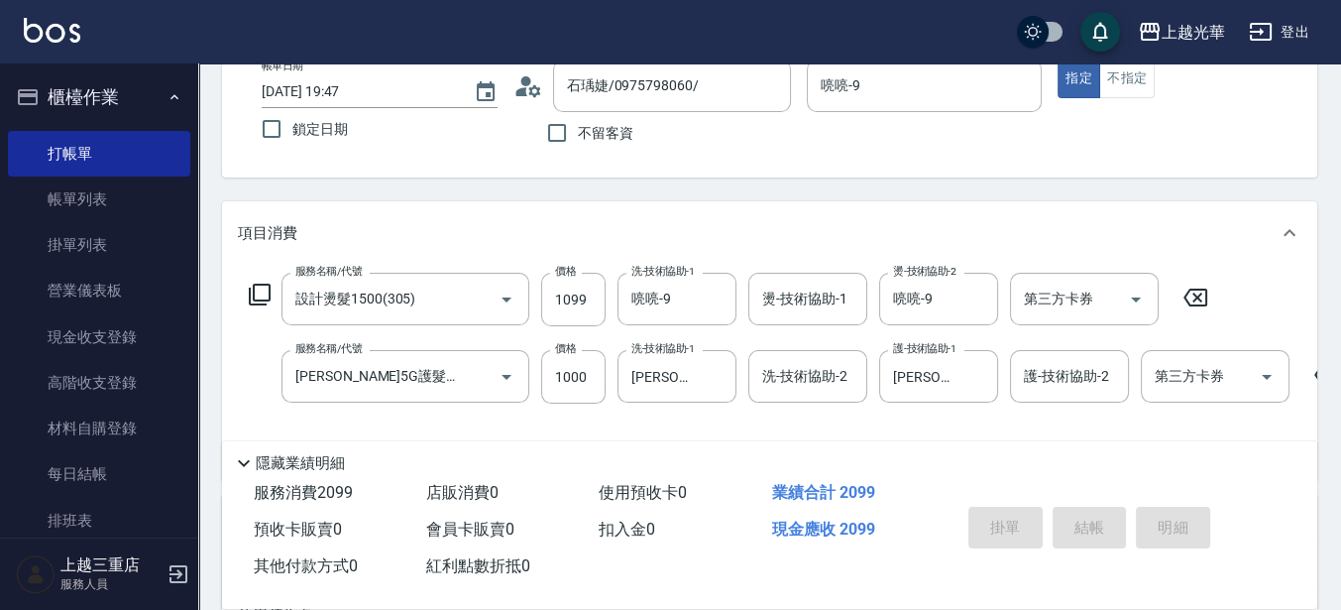
type input "[DATE] 19:49"
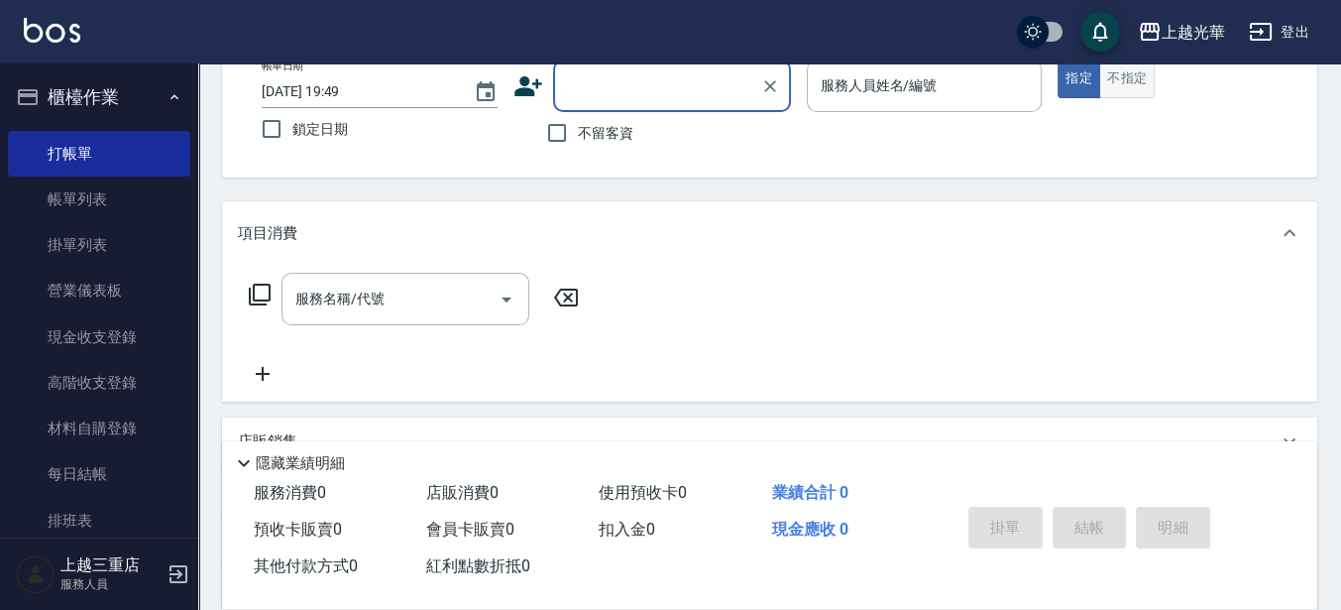
click at [1148, 70] on button "不指定" at bounding box center [1127, 78] width 56 height 39
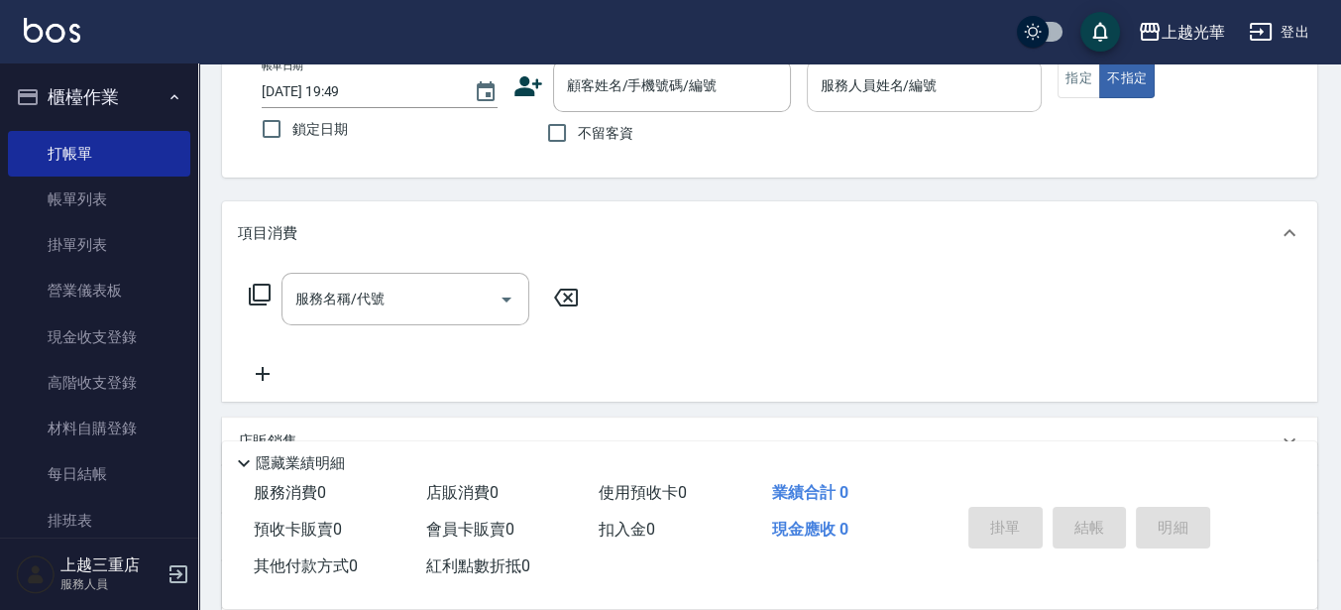
click at [955, 72] on input "服務人員姓名/編號" at bounding box center [925, 85] width 218 height 35
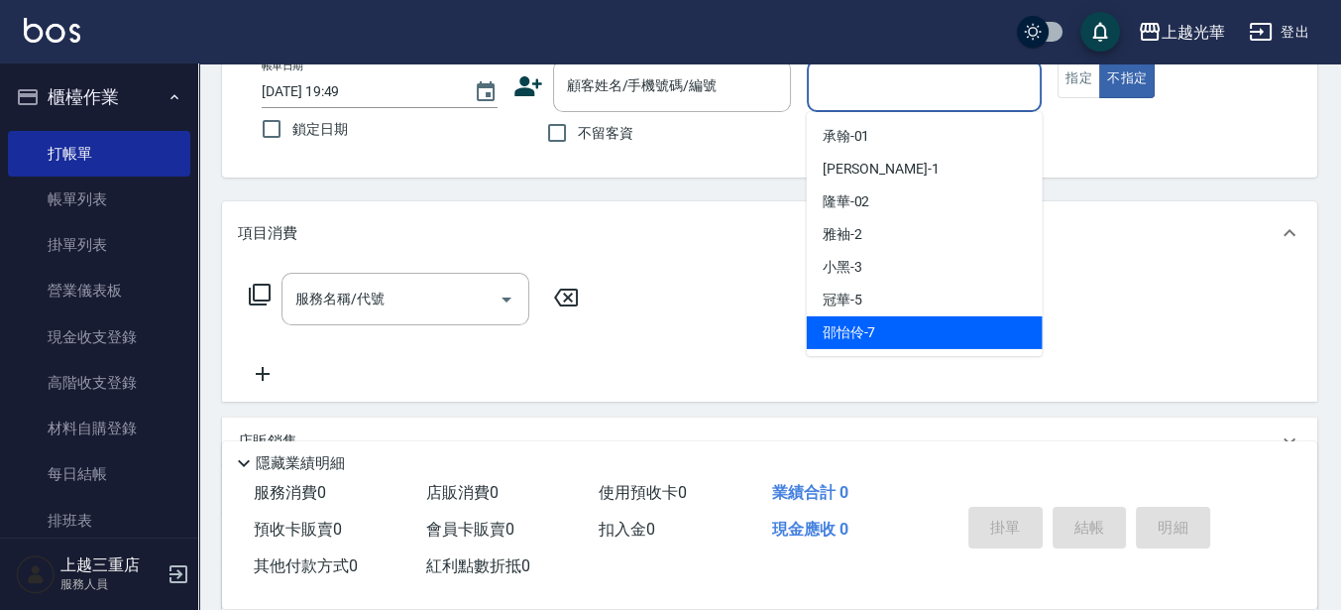
scroll to position [248, 0]
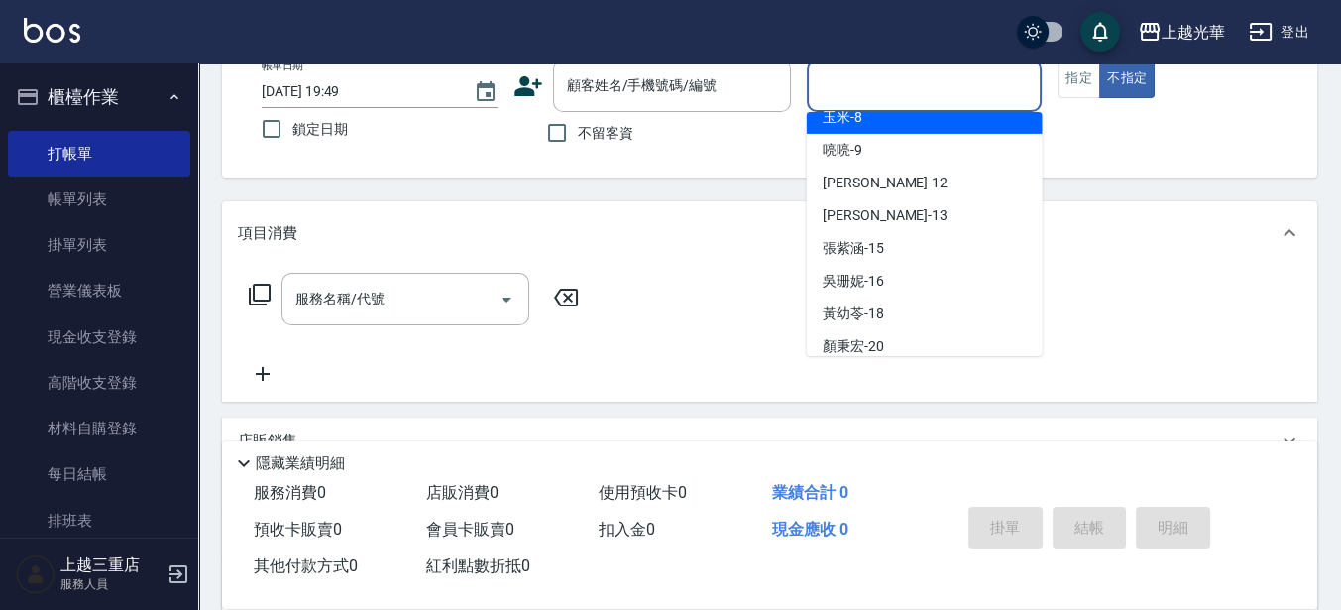
click at [1023, 124] on div "玉米 -8" at bounding box center [925, 117] width 236 height 33
type input "玉米-8"
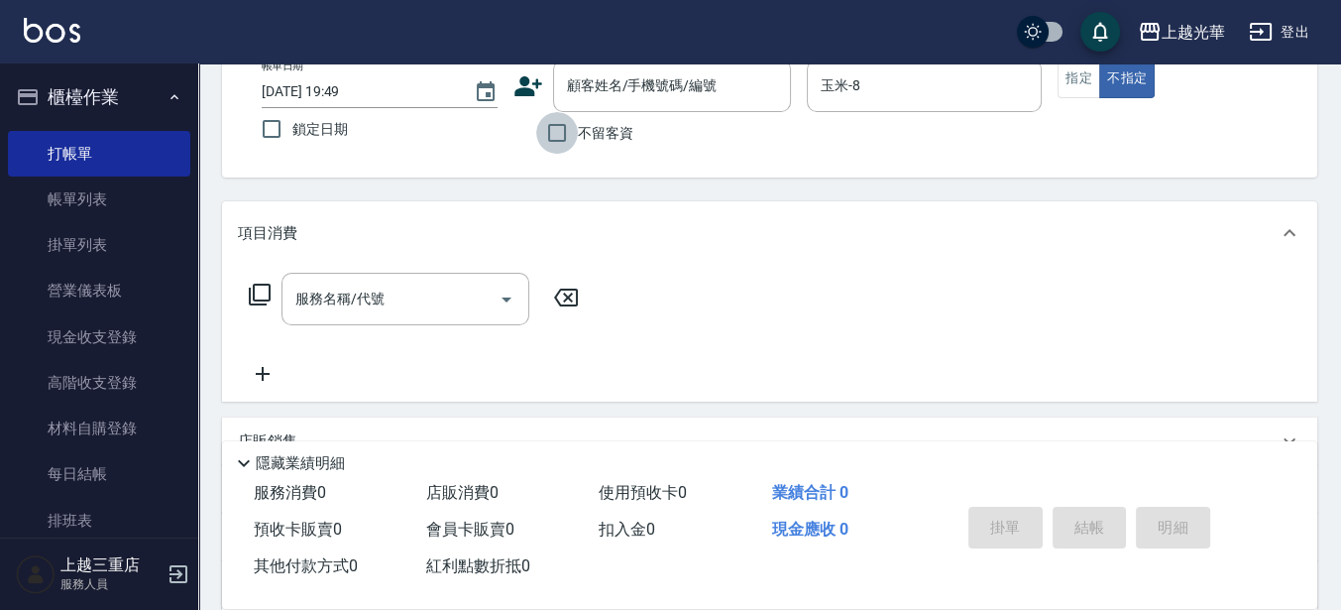
click at [552, 136] on input "不留客資" at bounding box center [557, 133] width 42 height 42
checkbox input "true"
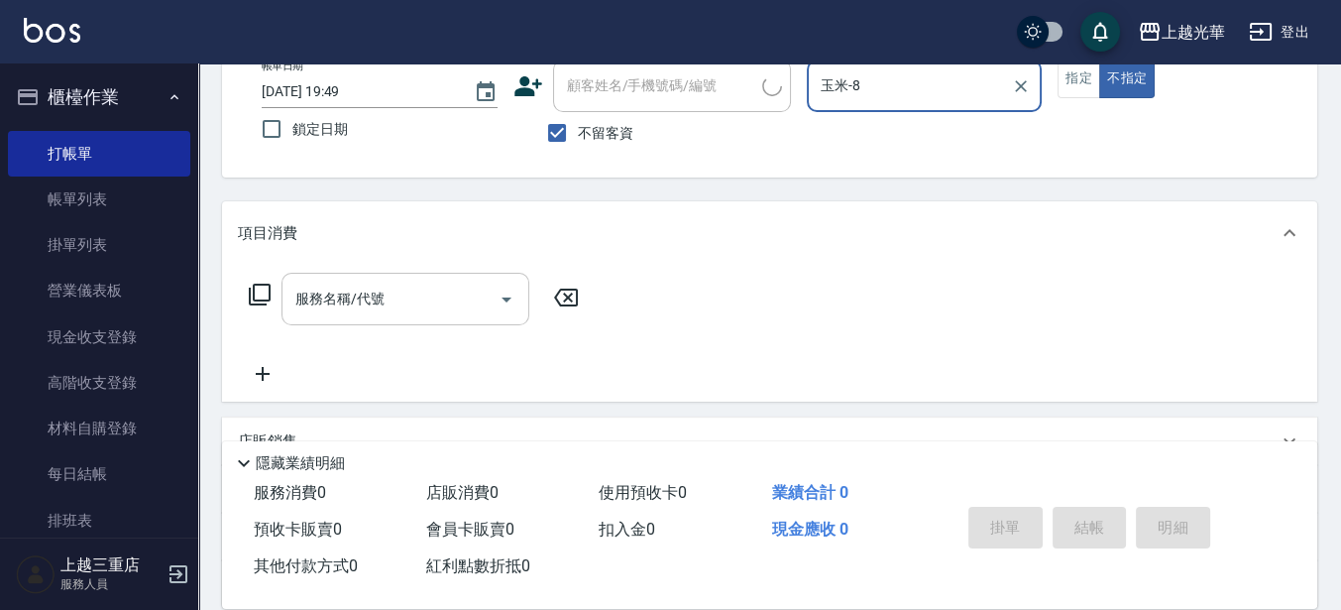
click at [363, 313] on input "服務名稱/代號" at bounding box center [390, 299] width 200 height 35
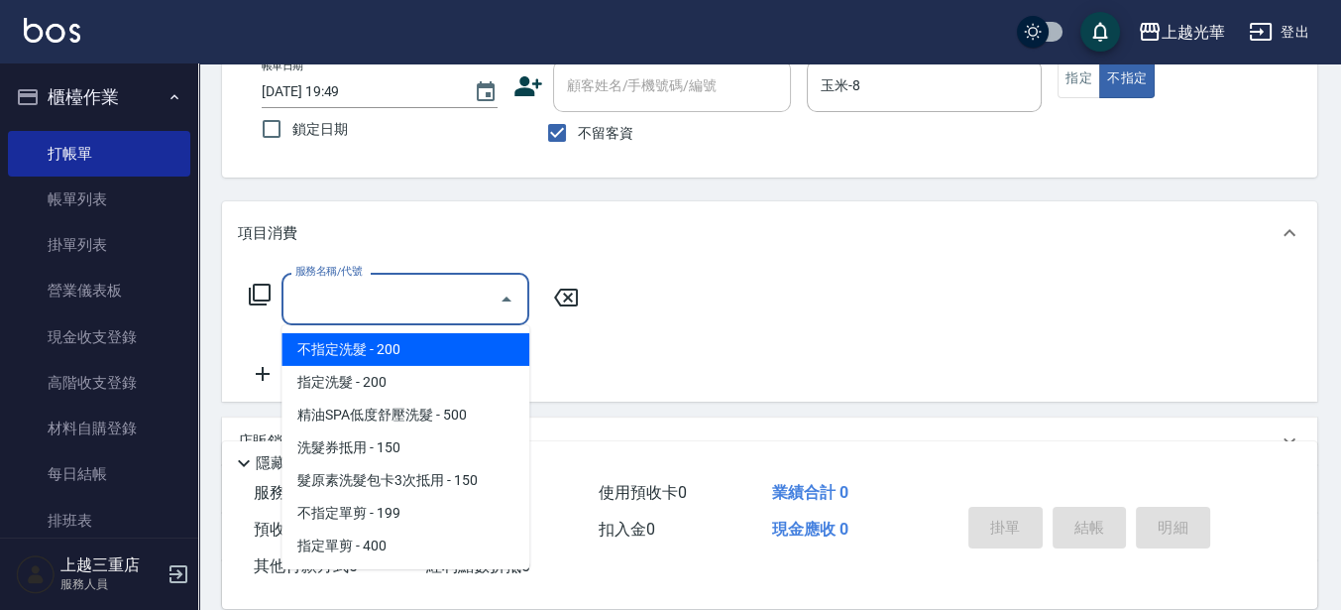
click at [403, 356] on span "不指定洗髮 - 200" at bounding box center [406, 349] width 248 height 33
type input "不指定洗髮(101)"
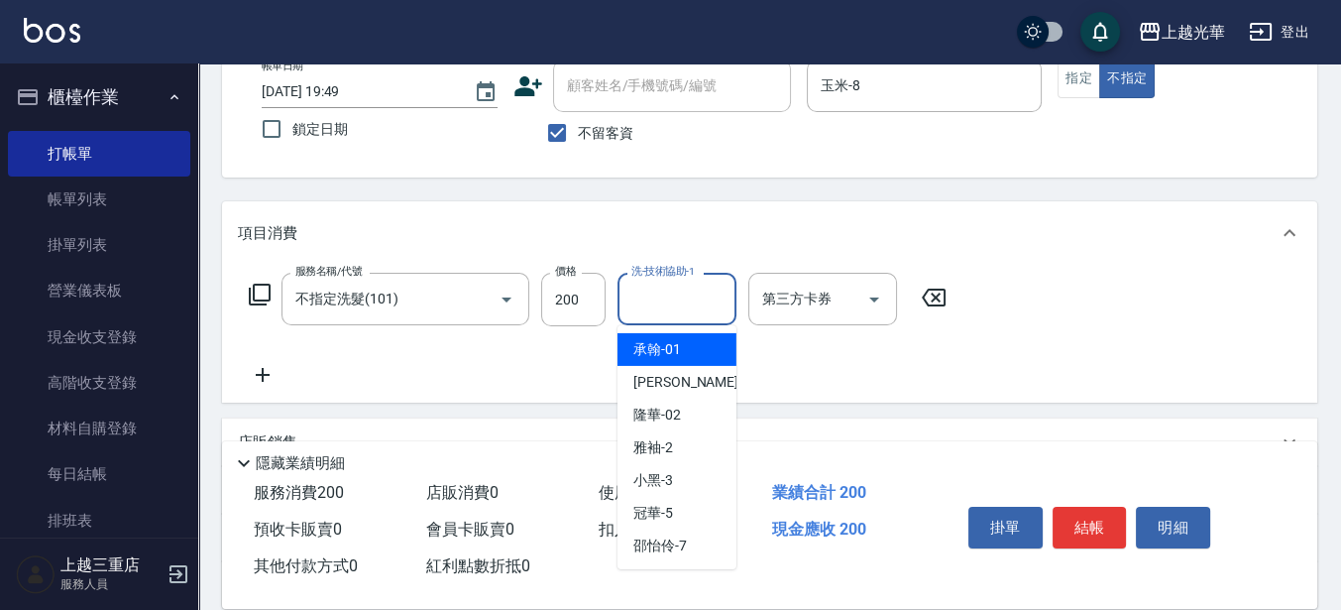
click at [646, 307] on input "洗-技術協助-1" at bounding box center [677, 299] width 101 height 35
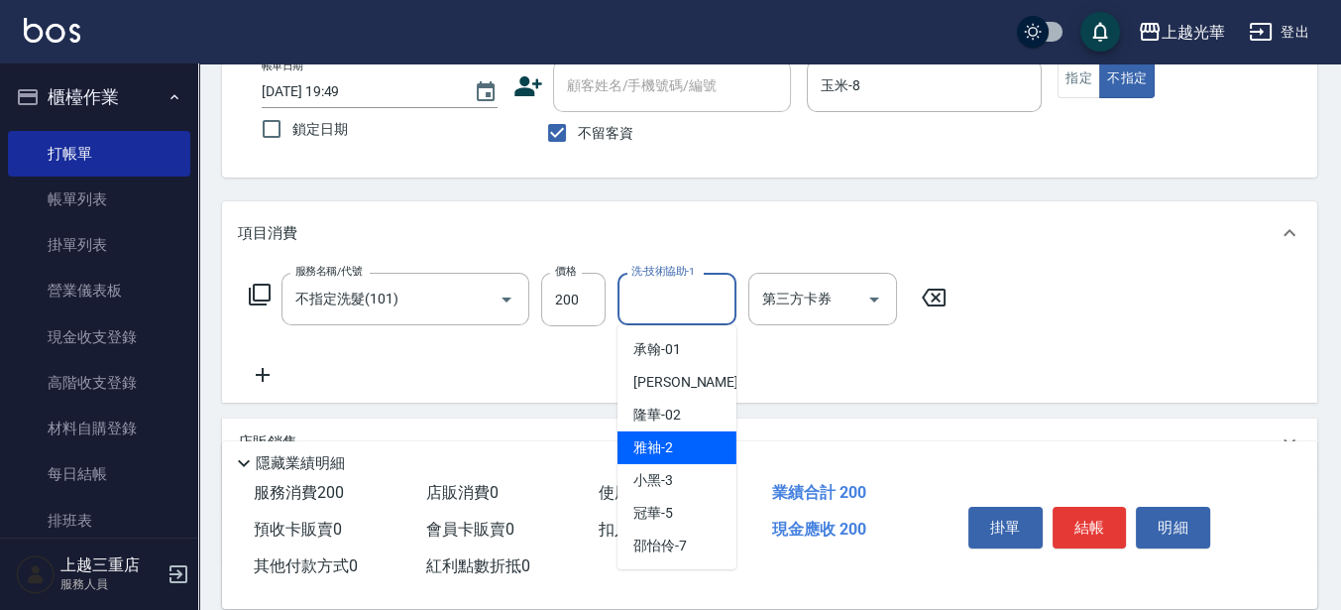
scroll to position [124, 0]
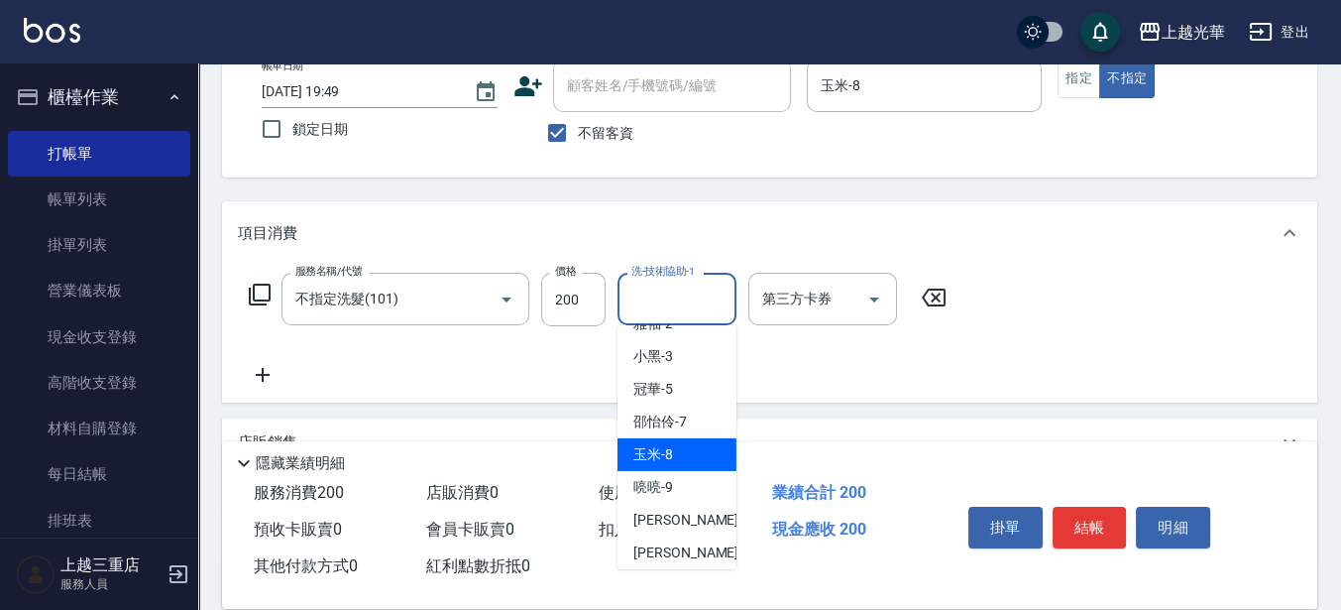
click at [701, 441] on div "玉米 -8" at bounding box center [677, 454] width 119 height 33
type input "玉米-8"
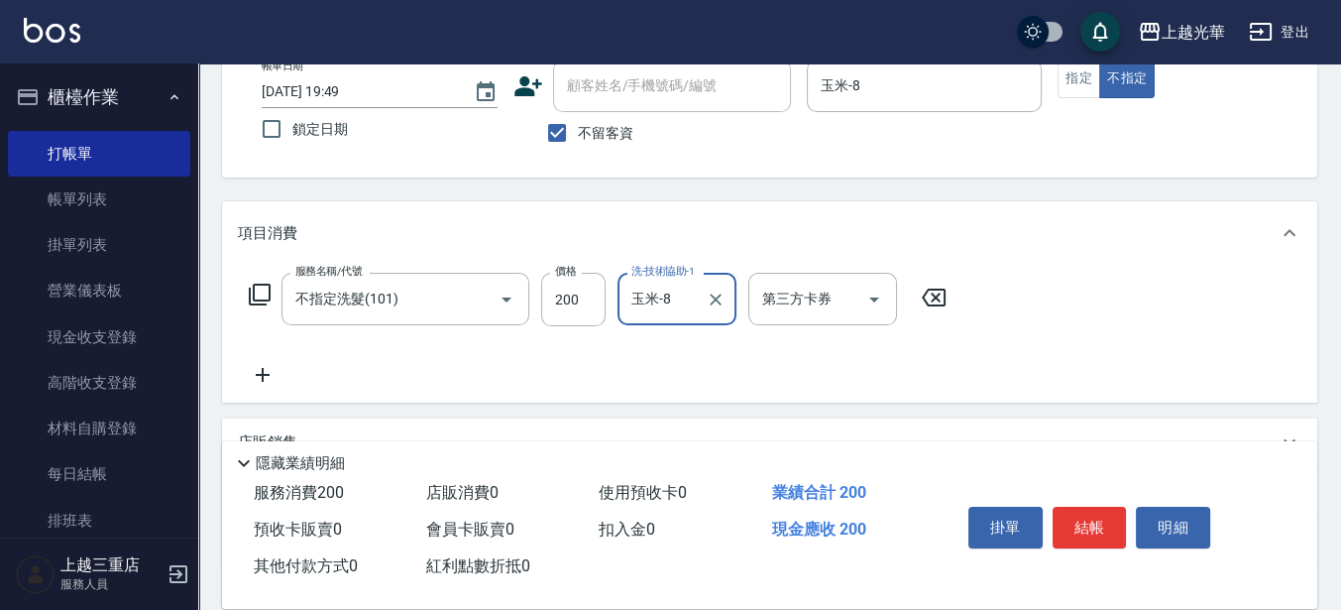
click at [265, 382] on icon at bounding box center [263, 375] width 50 height 24
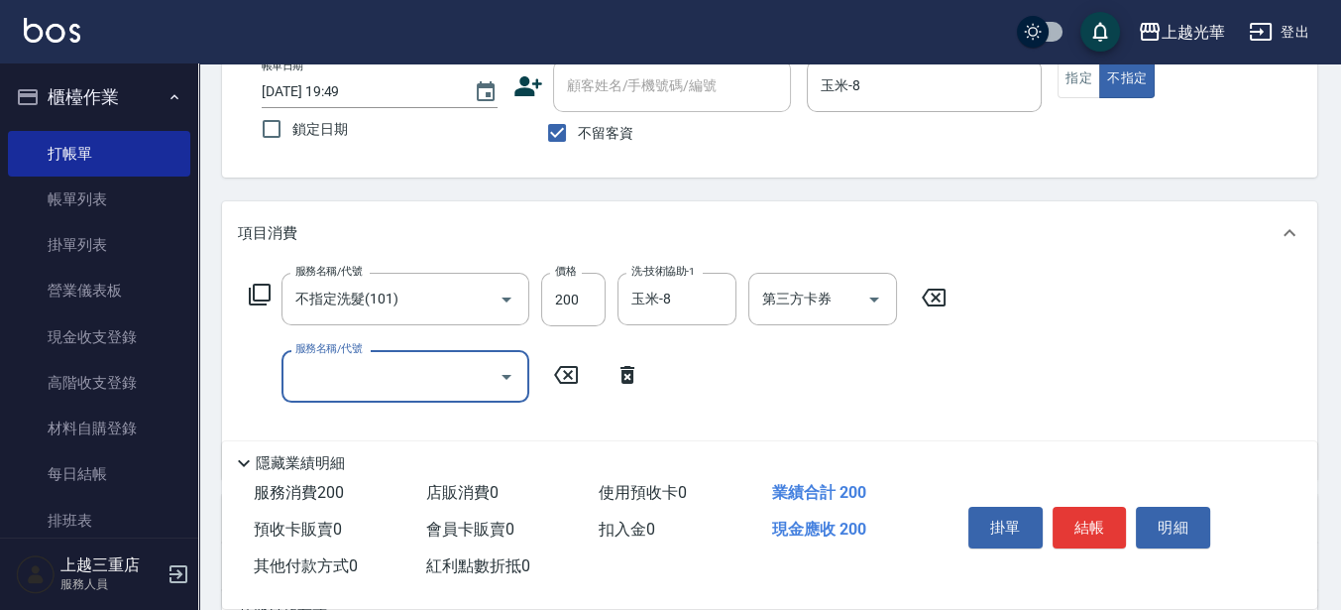
click at [299, 375] on input "服務名稱/代號" at bounding box center [390, 376] width 200 height 35
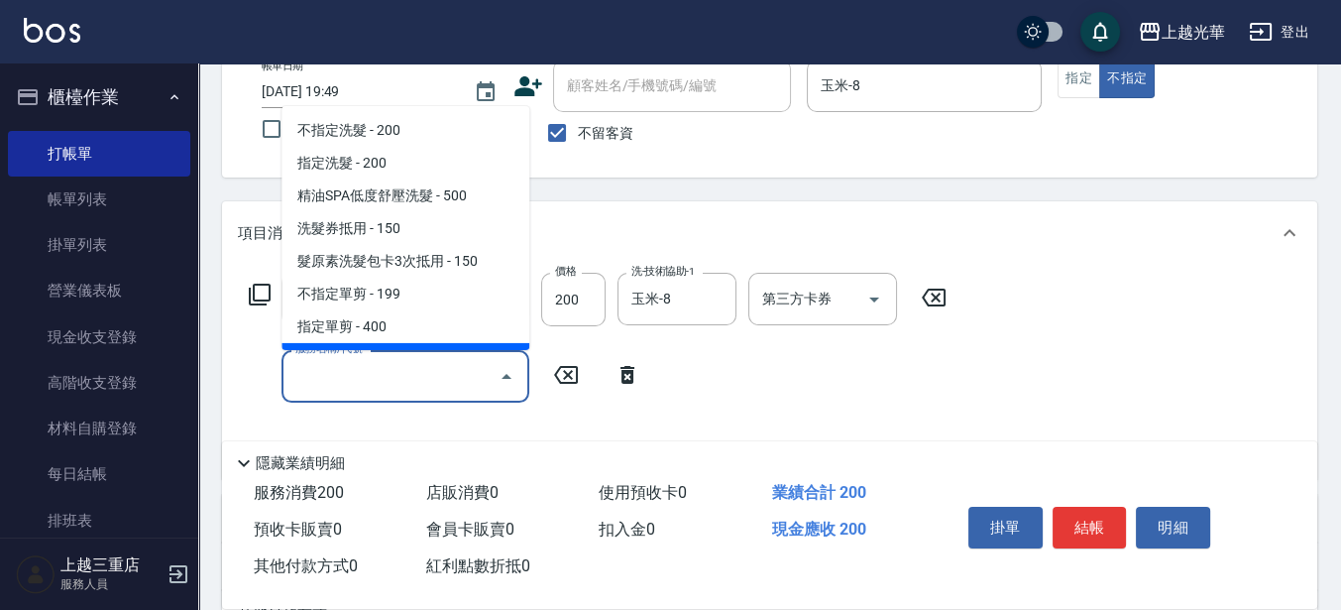
click at [621, 372] on icon at bounding box center [628, 375] width 50 height 24
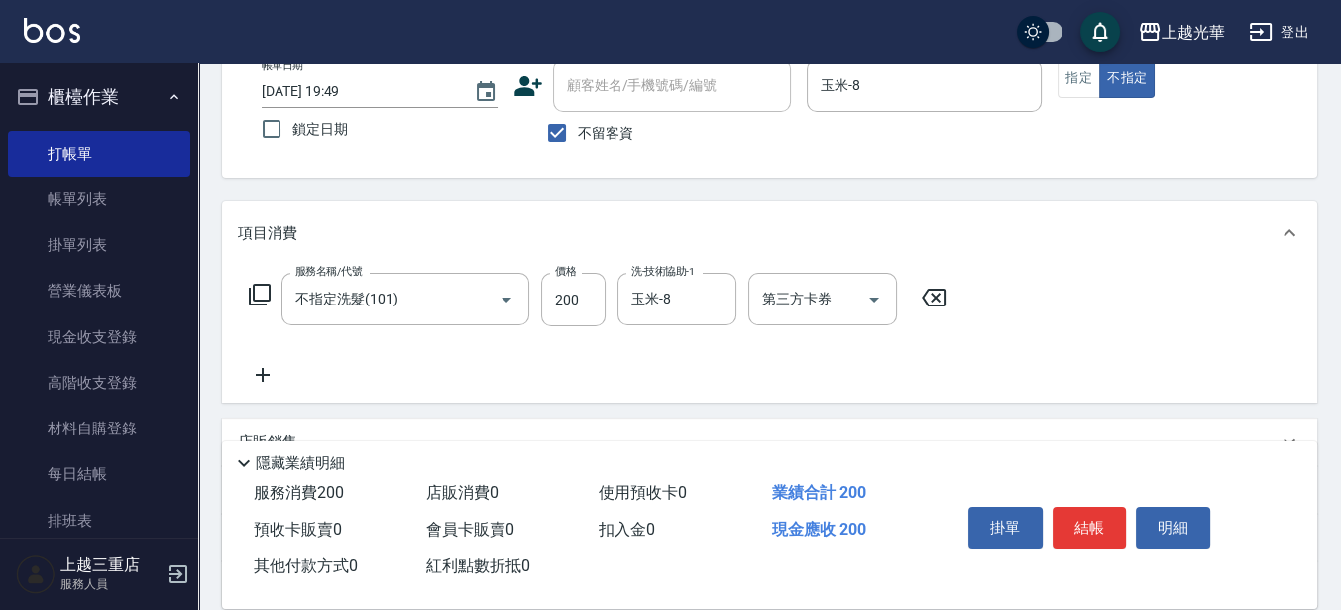
click at [254, 290] on icon at bounding box center [260, 295] width 22 height 22
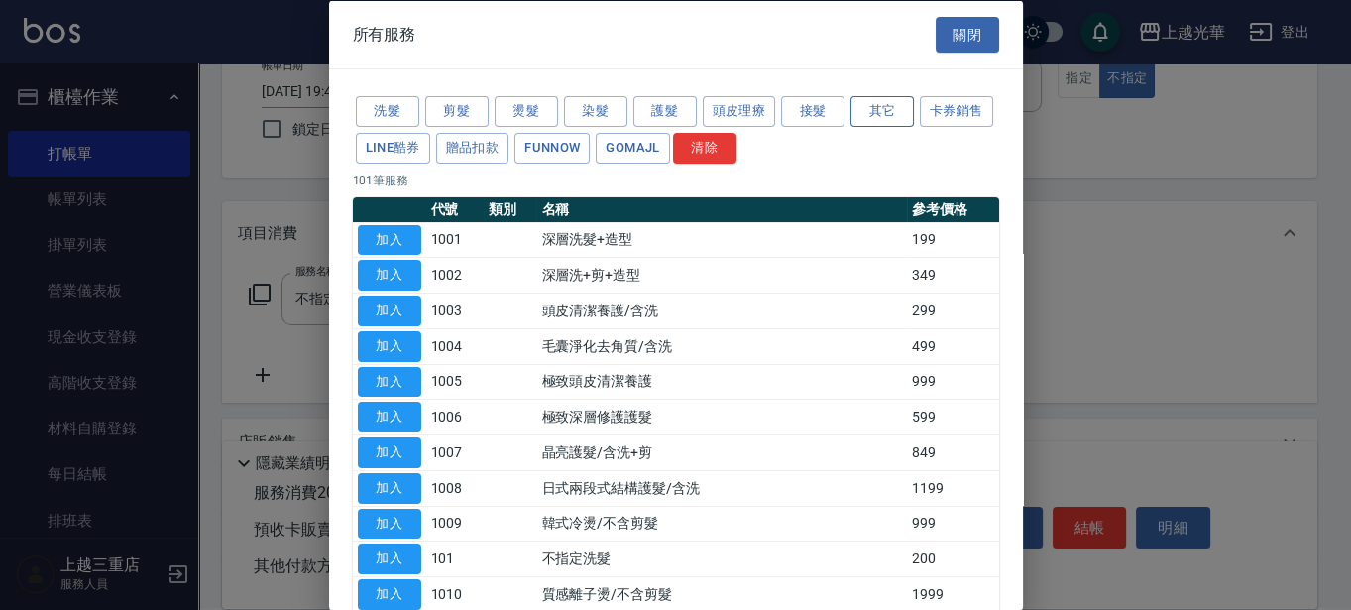
click at [885, 112] on button "其它" at bounding box center [882, 111] width 63 height 31
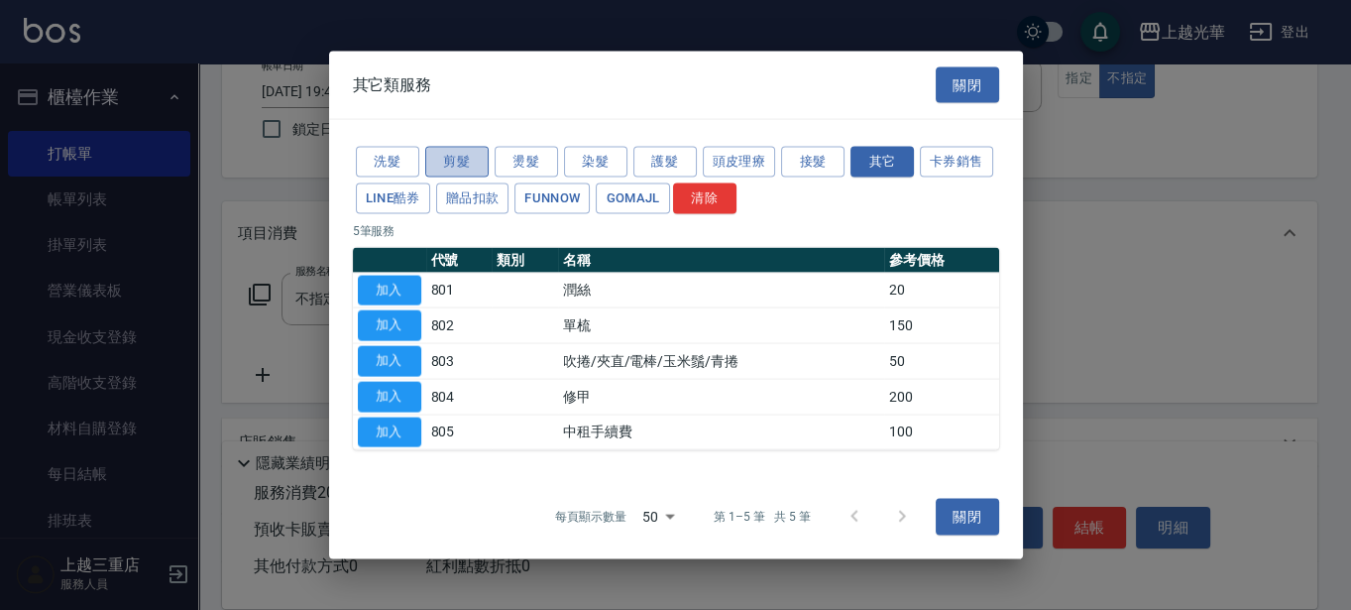
click at [477, 165] on button "剪髮" at bounding box center [456, 162] width 63 height 31
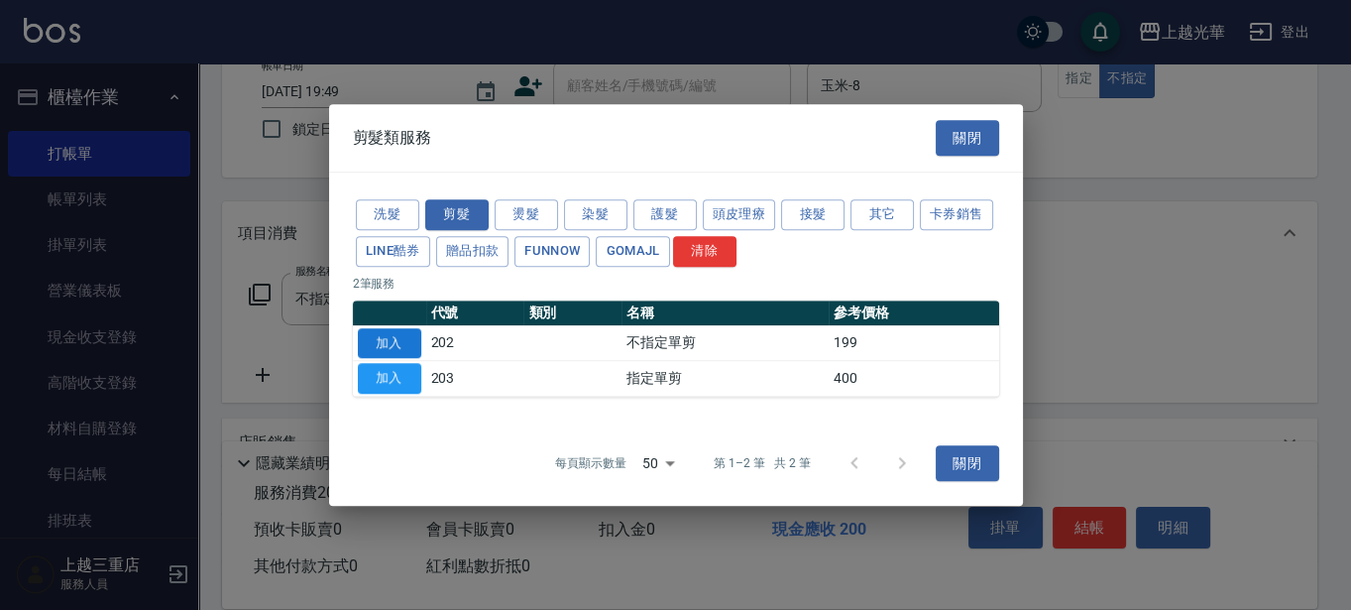
click at [402, 333] on button "加入" at bounding box center [389, 343] width 63 height 31
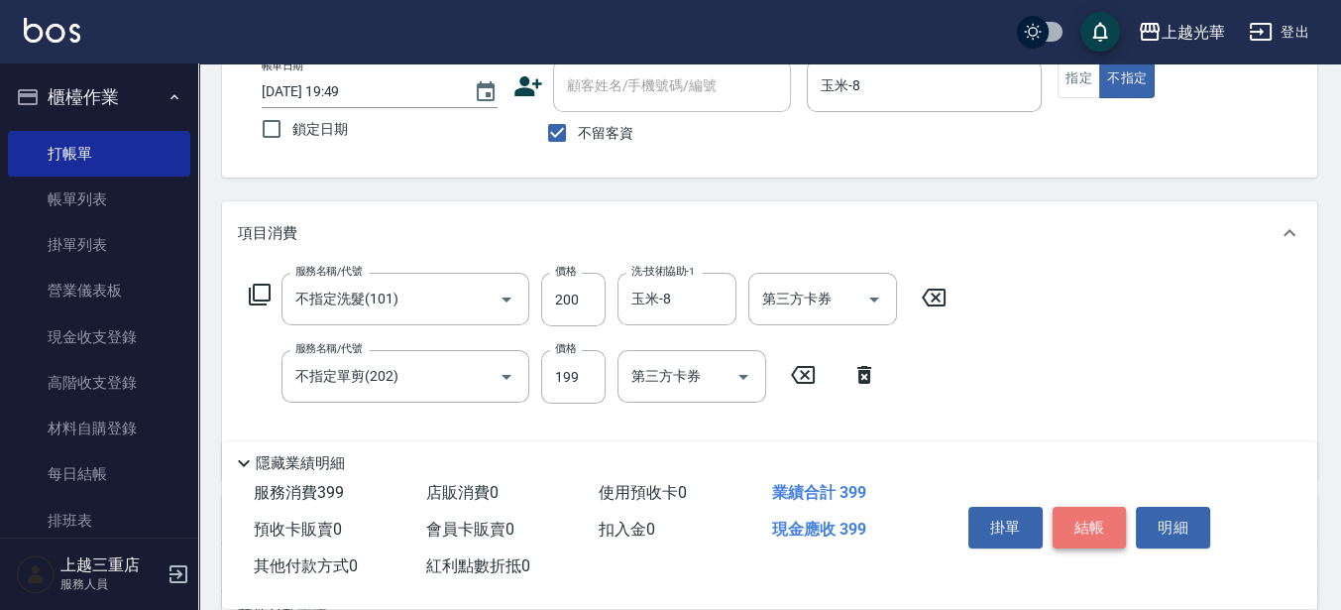
click at [1073, 527] on button "結帳" at bounding box center [1090, 528] width 74 height 42
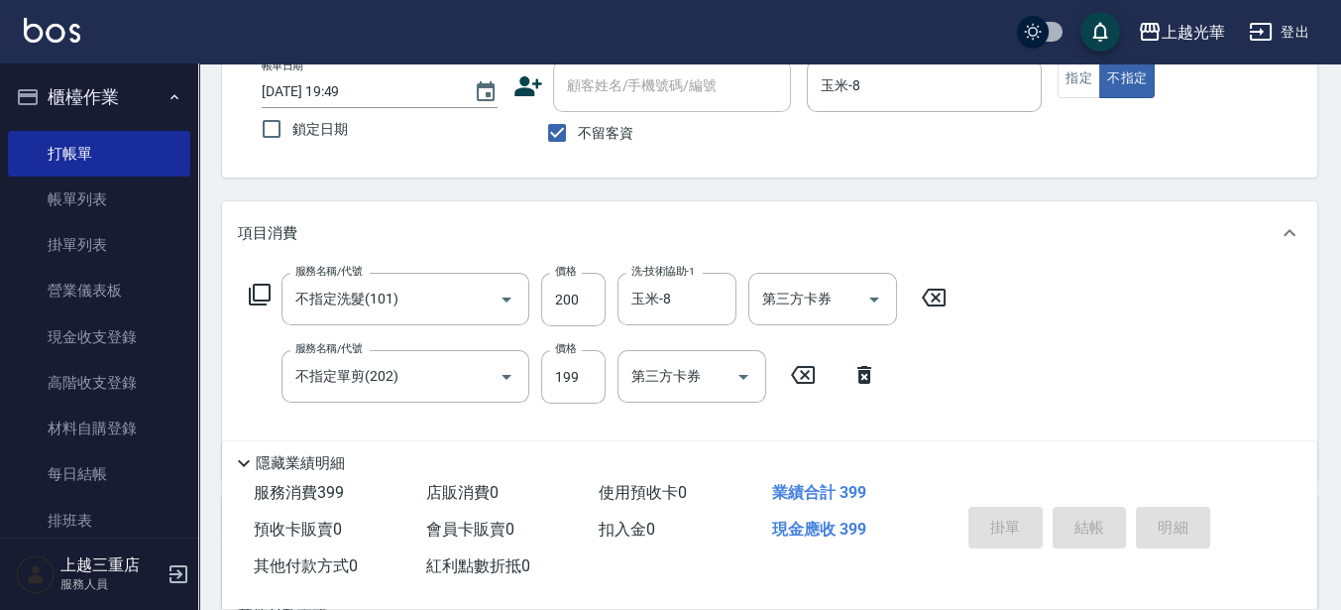
type input "[DATE] 19:50"
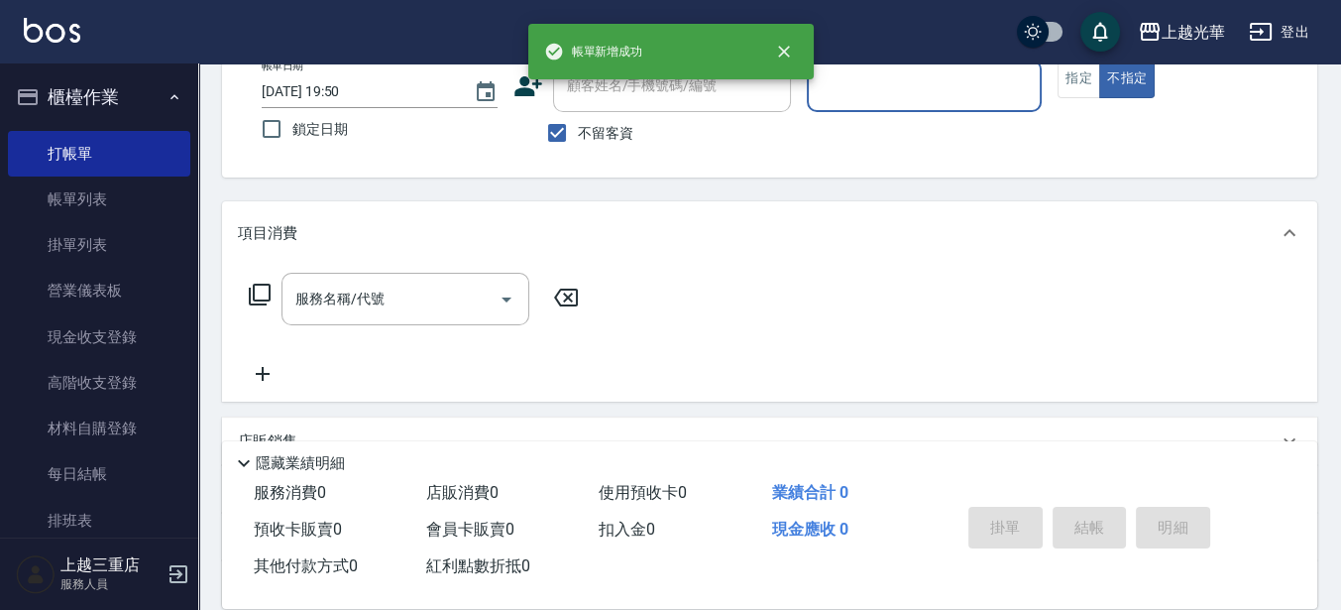
scroll to position [0, 0]
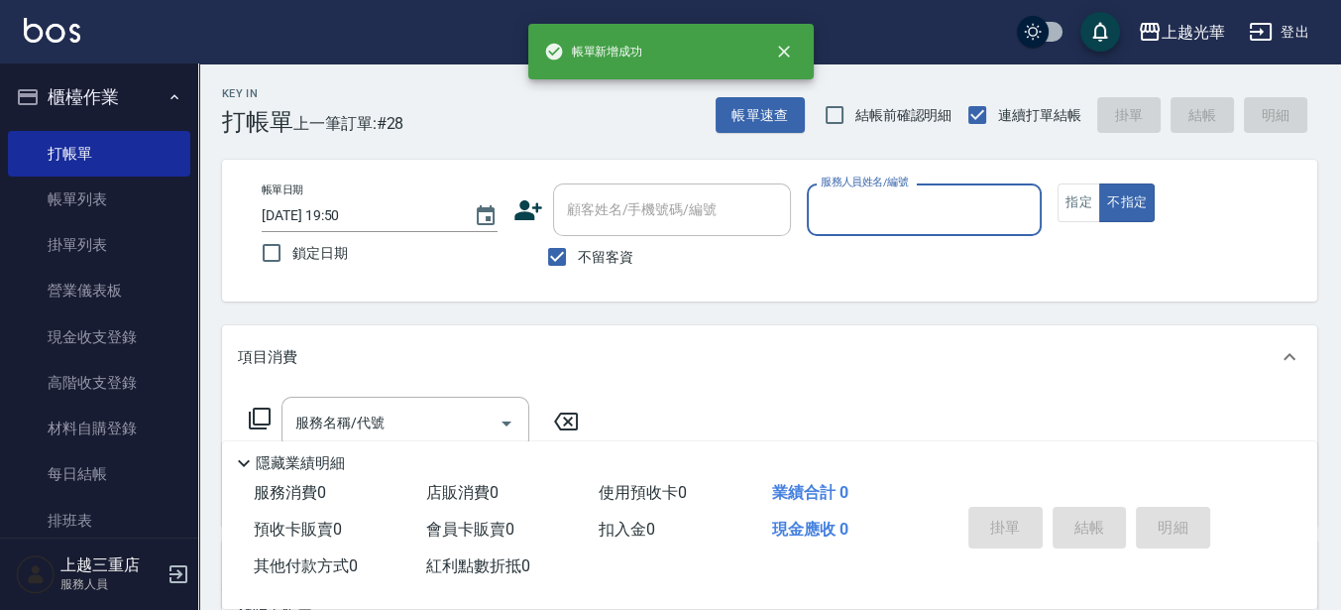
click at [924, 213] on input "服務人員姓名/編號" at bounding box center [925, 209] width 218 height 35
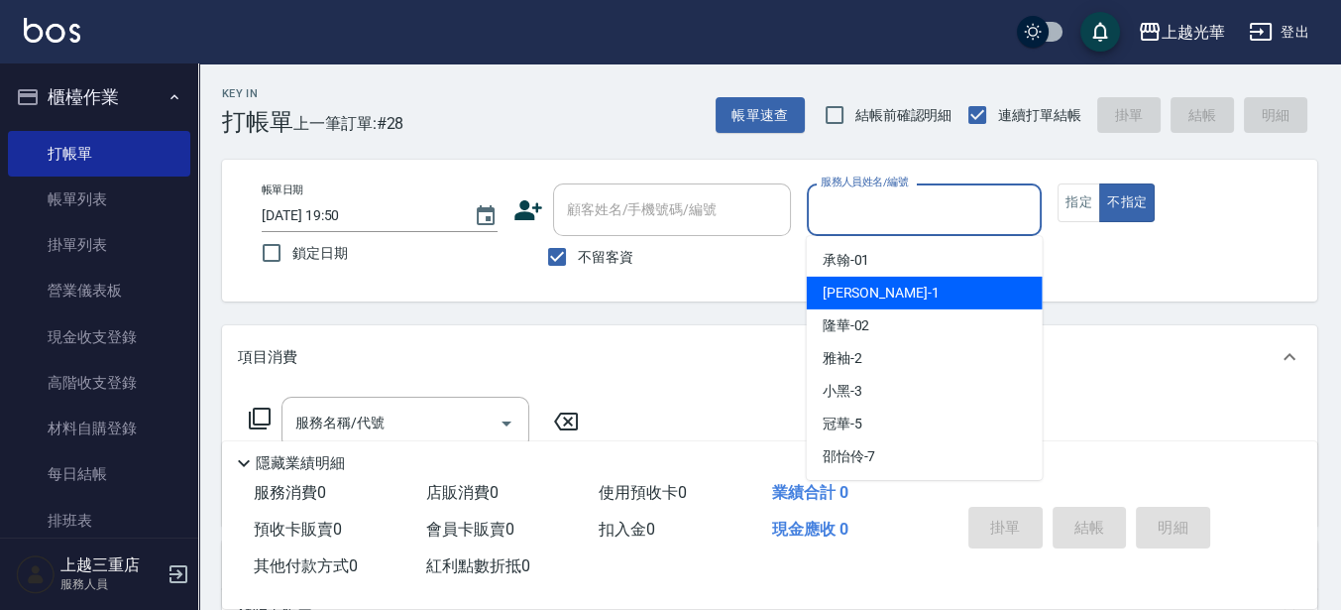
click at [885, 290] on div "小[PERSON_NAME] -1" at bounding box center [925, 293] width 236 height 33
type input "小[PERSON_NAME]-1"
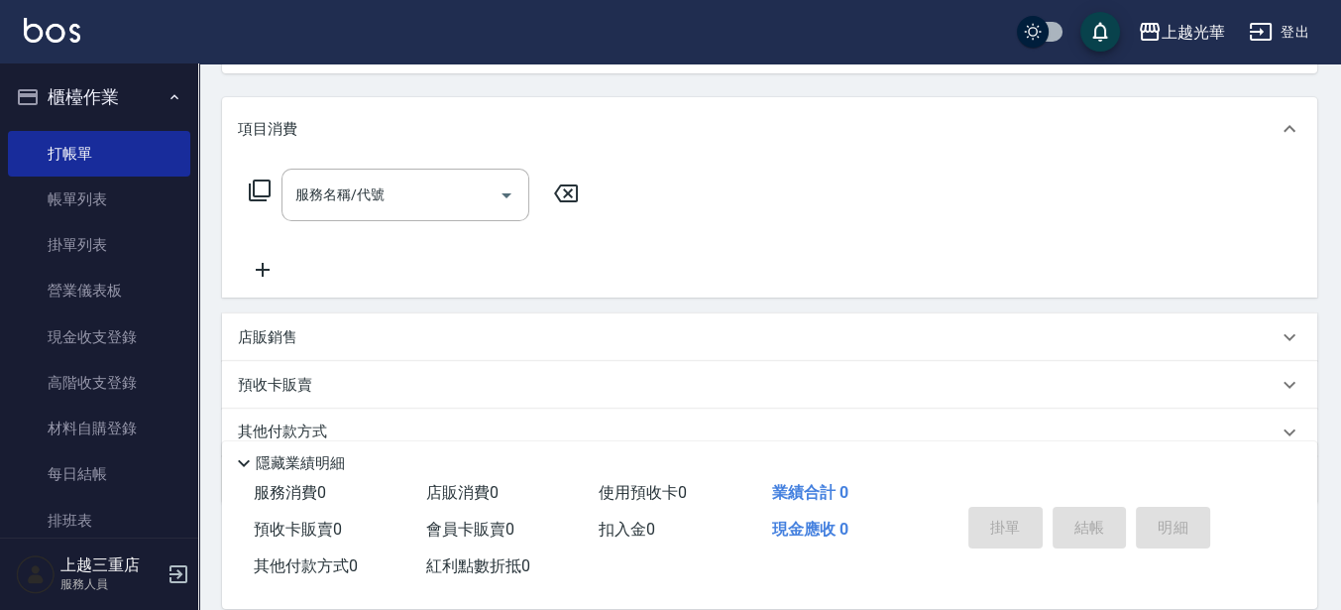
scroll to position [248, 0]
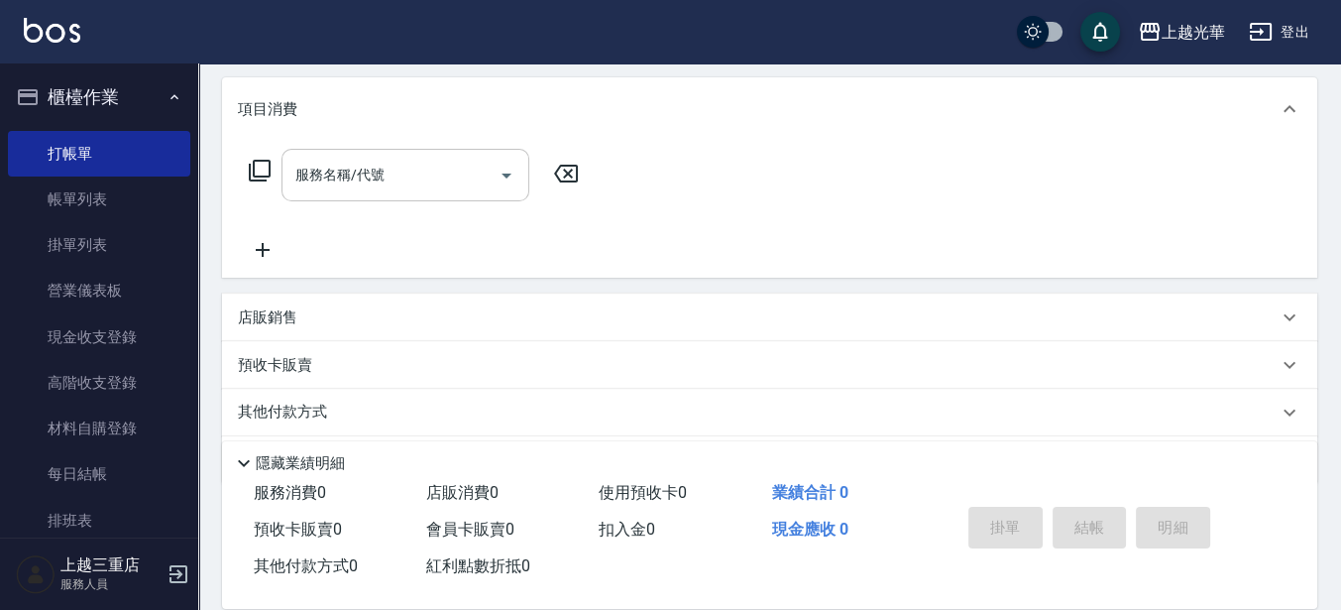
click at [359, 191] on input "服務名稱/代號" at bounding box center [390, 175] width 200 height 35
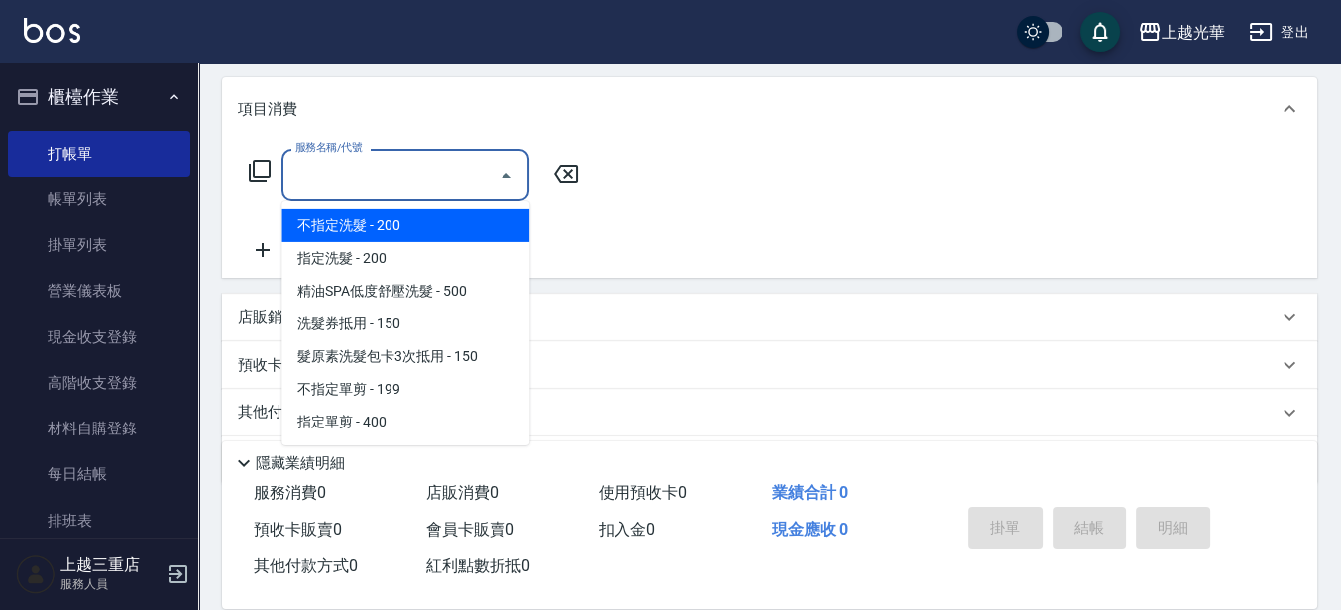
click at [390, 226] on span "不指定洗髮 - 200" at bounding box center [406, 225] width 248 height 33
type input "不指定洗髮(101)"
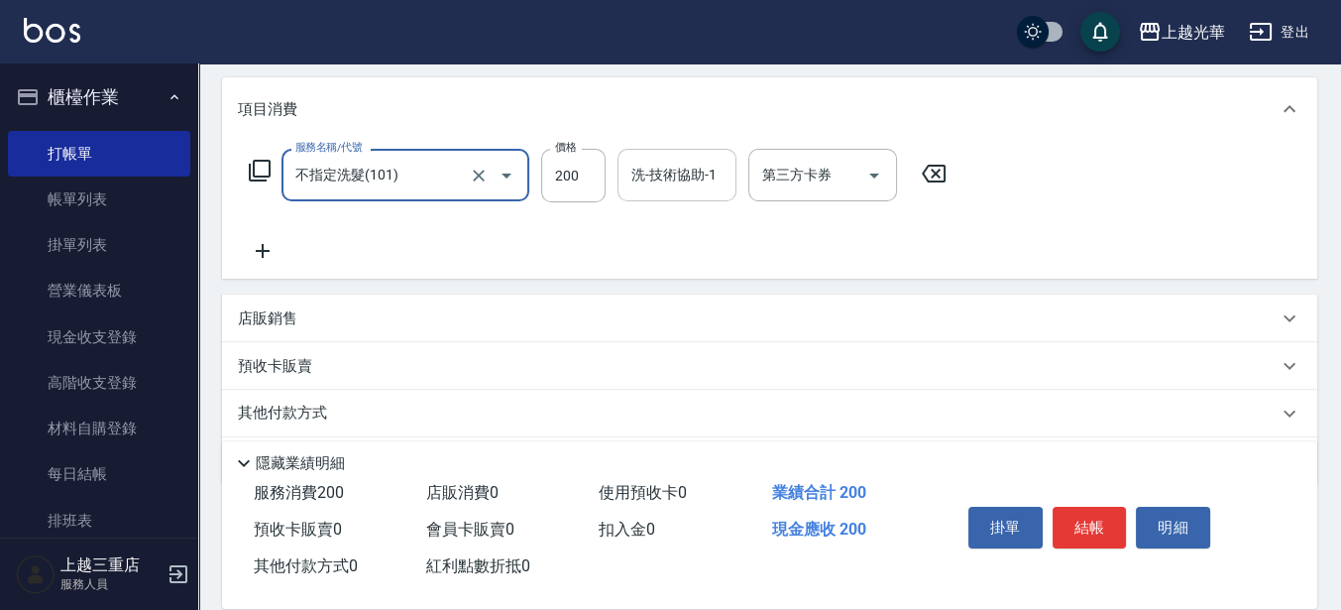
click at [699, 167] on input "洗-技術協助-1" at bounding box center [677, 175] width 101 height 35
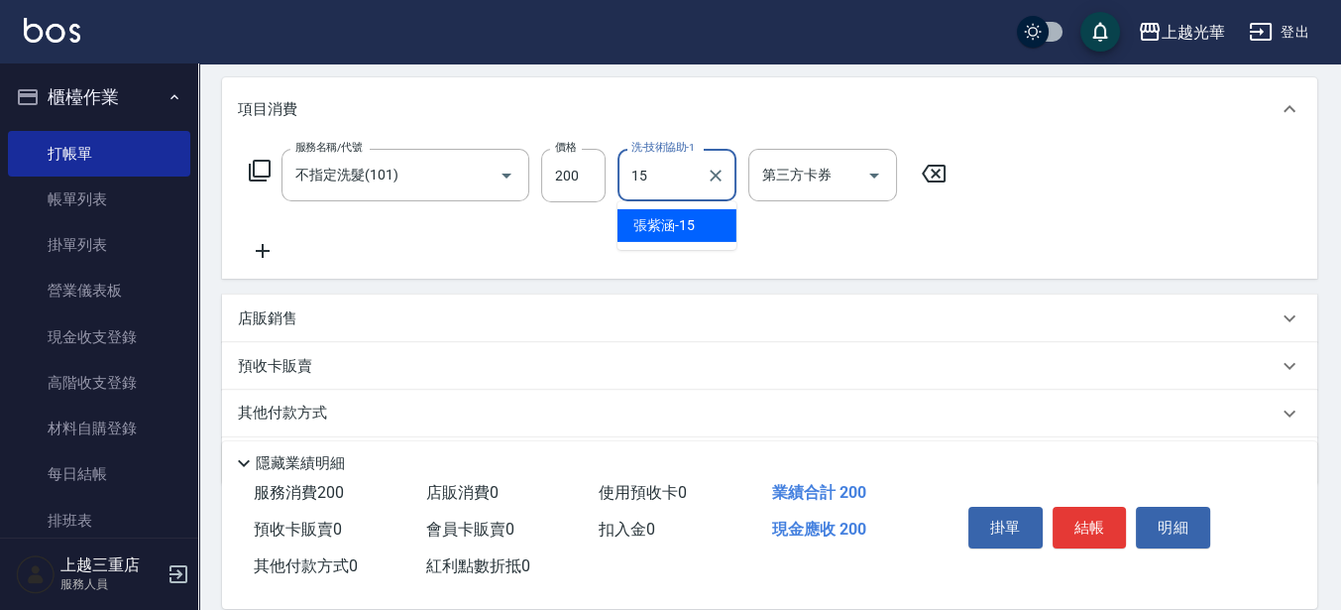
click at [706, 225] on div "[PERSON_NAME]-15" at bounding box center [677, 225] width 119 height 33
type input "[PERSON_NAME]-15"
click at [263, 263] on div "服務名稱/代號 不指定洗髮(101) 服務名稱/代號 價格 200 價格 洗-技術協助-1 [PERSON_NAME]-15 洗-技術協助-1 第三方卡券 第…" at bounding box center [770, 210] width 1096 height 138
click at [269, 253] on icon at bounding box center [263, 251] width 50 height 24
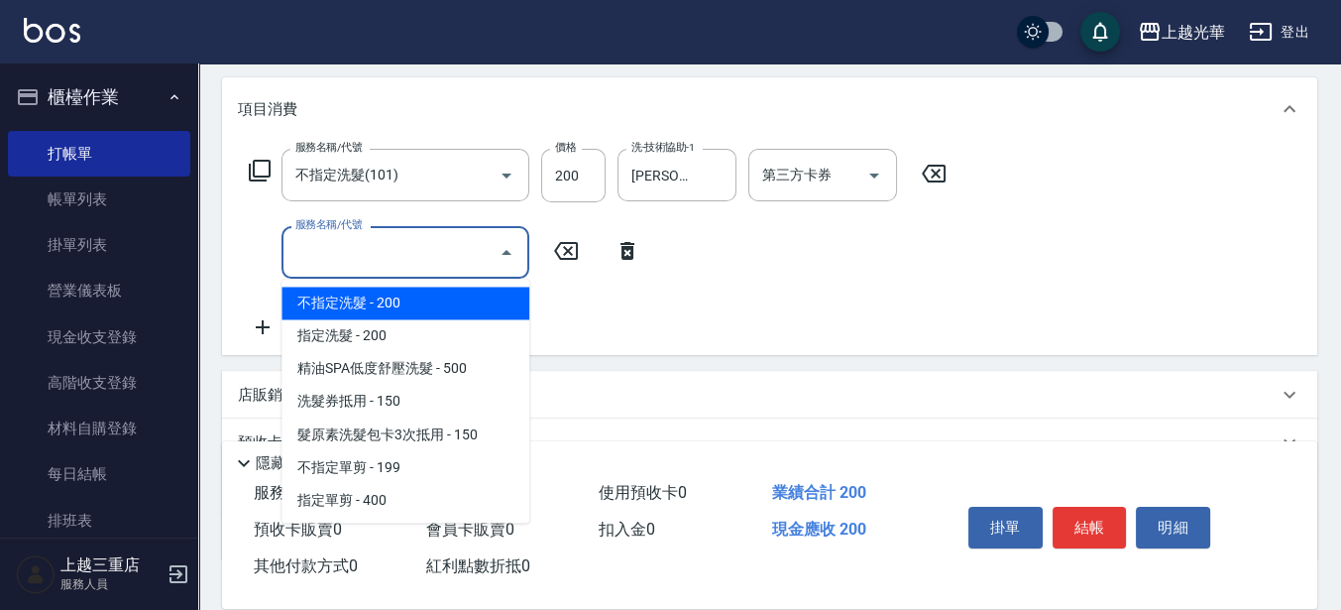
click at [307, 235] on input "服務名稱/代號" at bounding box center [390, 252] width 200 height 35
click at [614, 251] on icon at bounding box center [628, 251] width 50 height 24
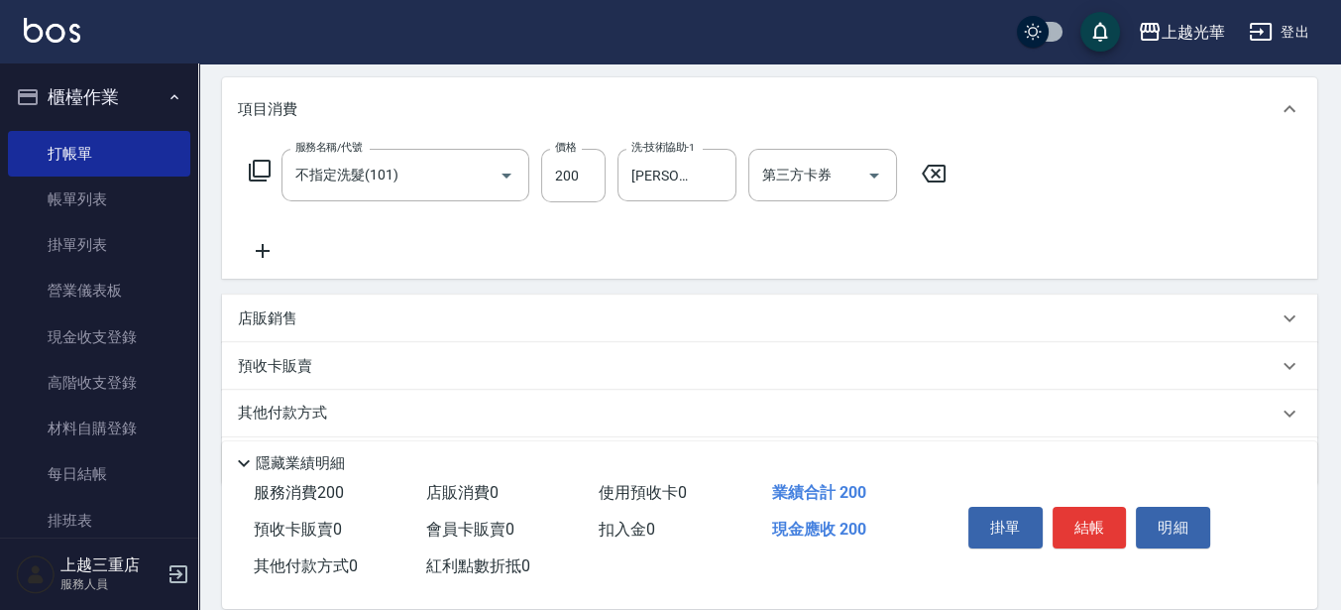
click at [251, 181] on icon at bounding box center [260, 171] width 24 height 24
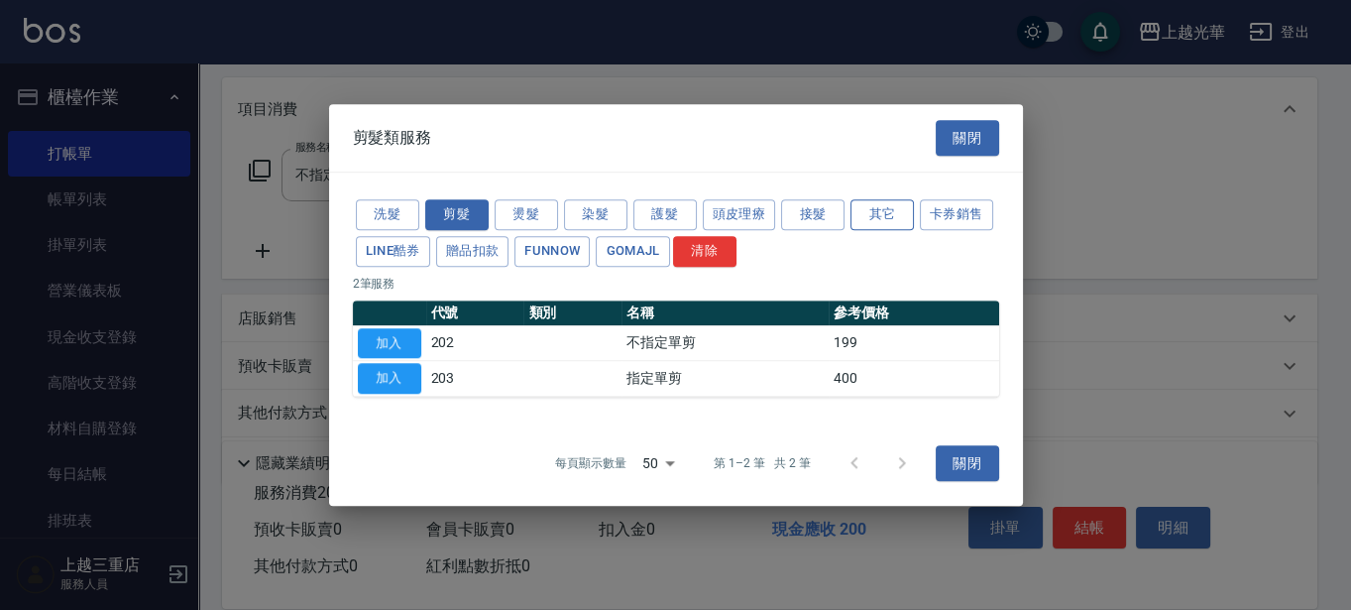
click at [868, 211] on button "其它" at bounding box center [882, 214] width 63 height 31
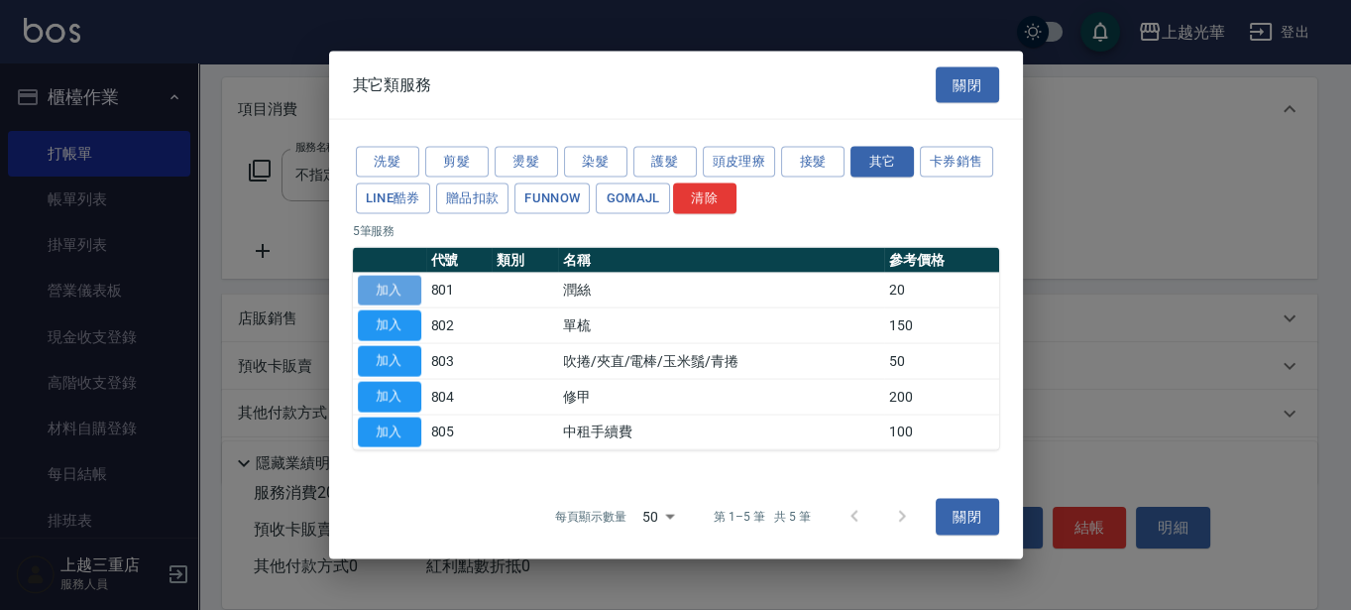
click at [378, 279] on button "加入" at bounding box center [389, 290] width 63 height 31
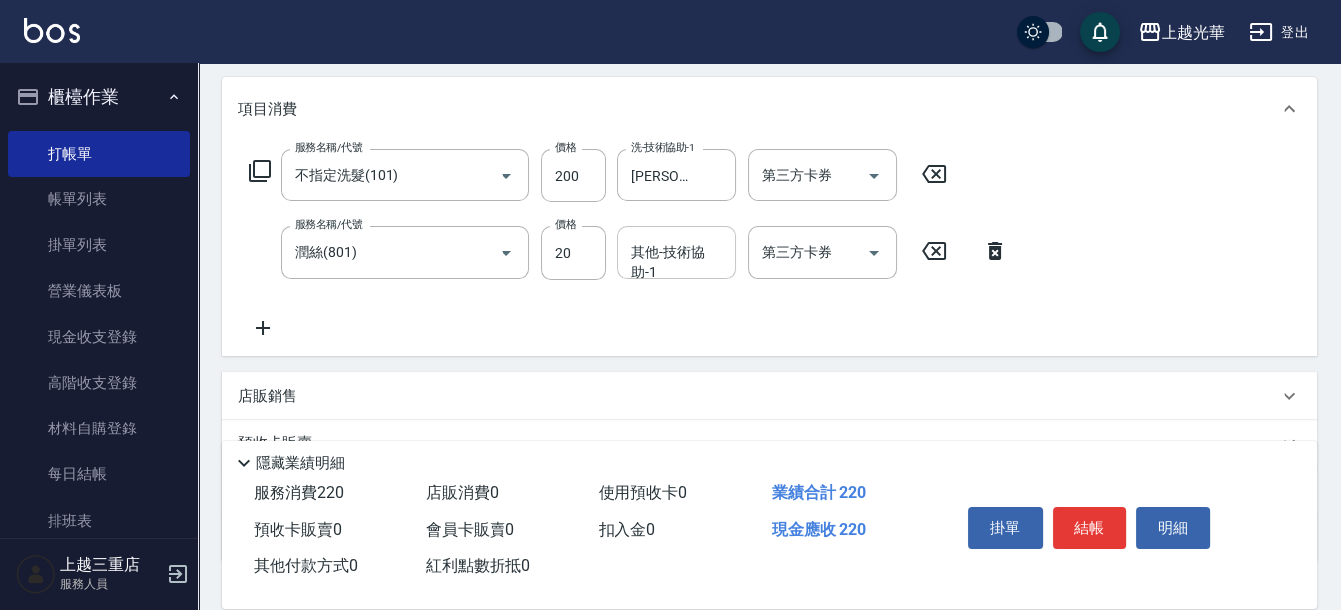
click at [713, 263] on input "其他-技術協助-1" at bounding box center [677, 252] width 101 height 35
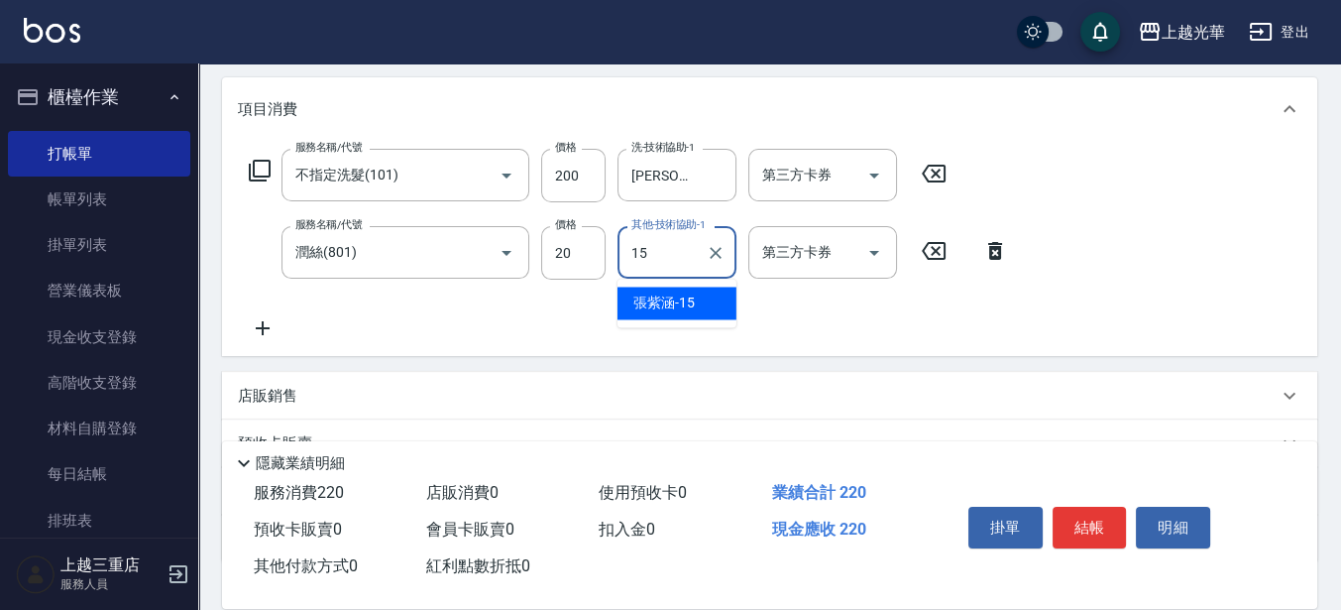
click at [688, 304] on span "[PERSON_NAME]-15" at bounding box center [664, 302] width 61 height 21
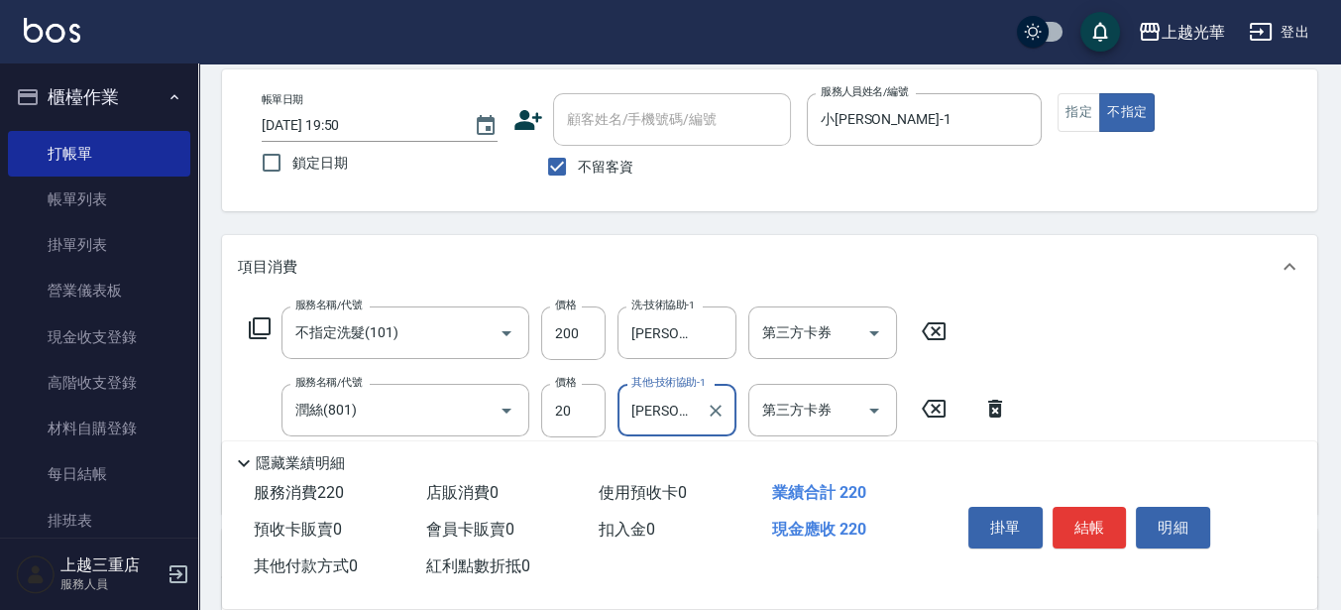
scroll to position [124, 0]
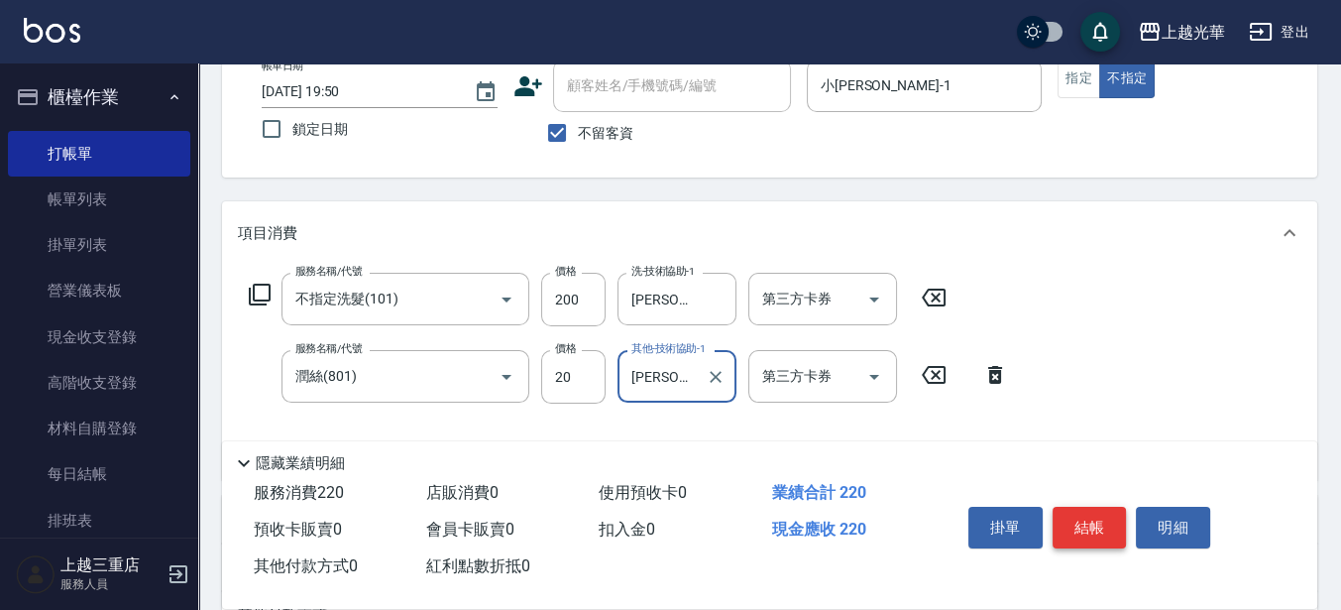
type input "[PERSON_NAME]-15"
click at [1082, 516] on button "結帳" at bounding box center [1090, 528] width 74 height 42
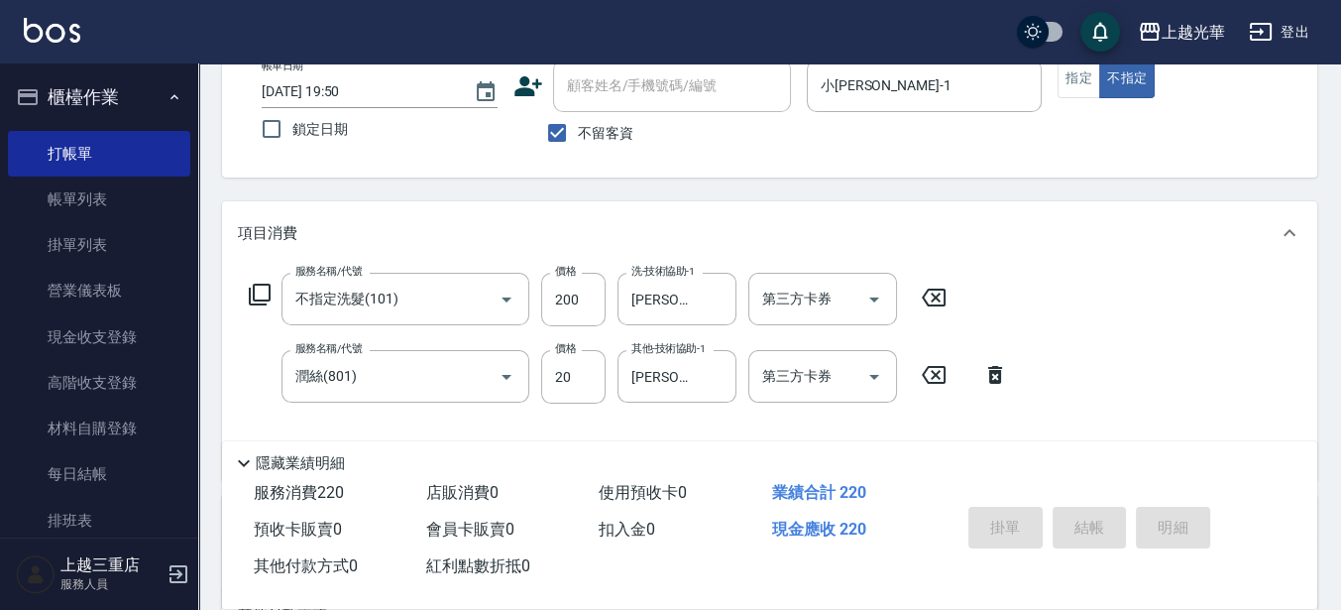
type input "[DATE] 19:51"
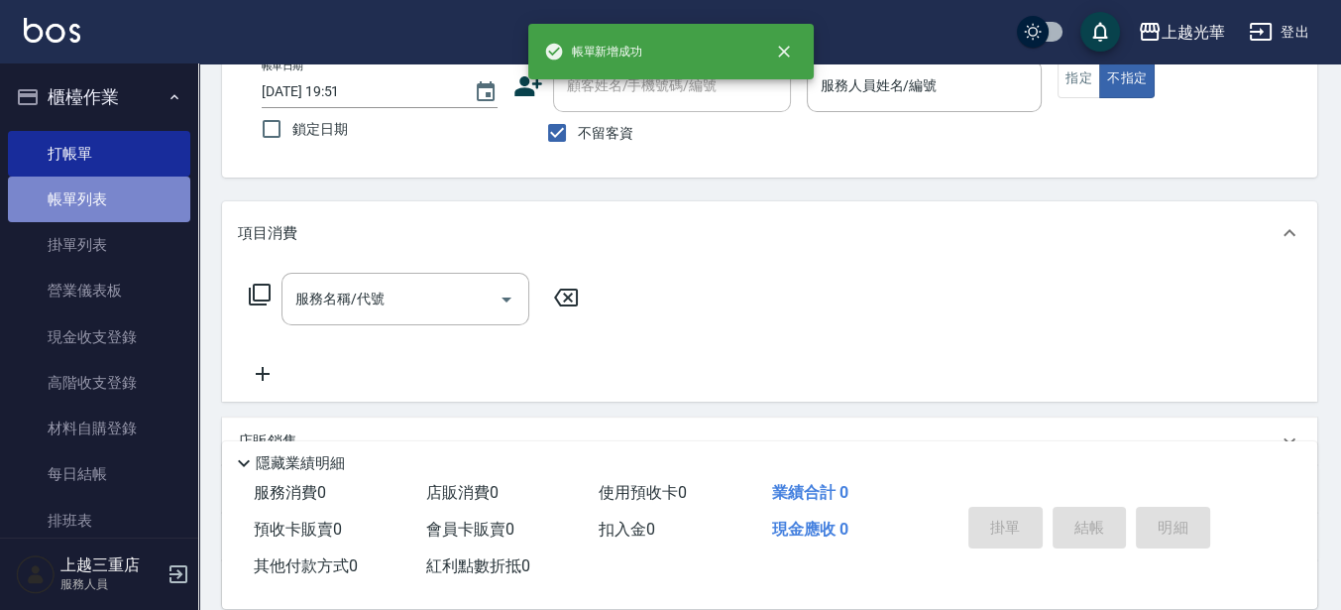
click at [128, 202] on link "帳單列表" at bounding box center [99, 199] width 182 height 46
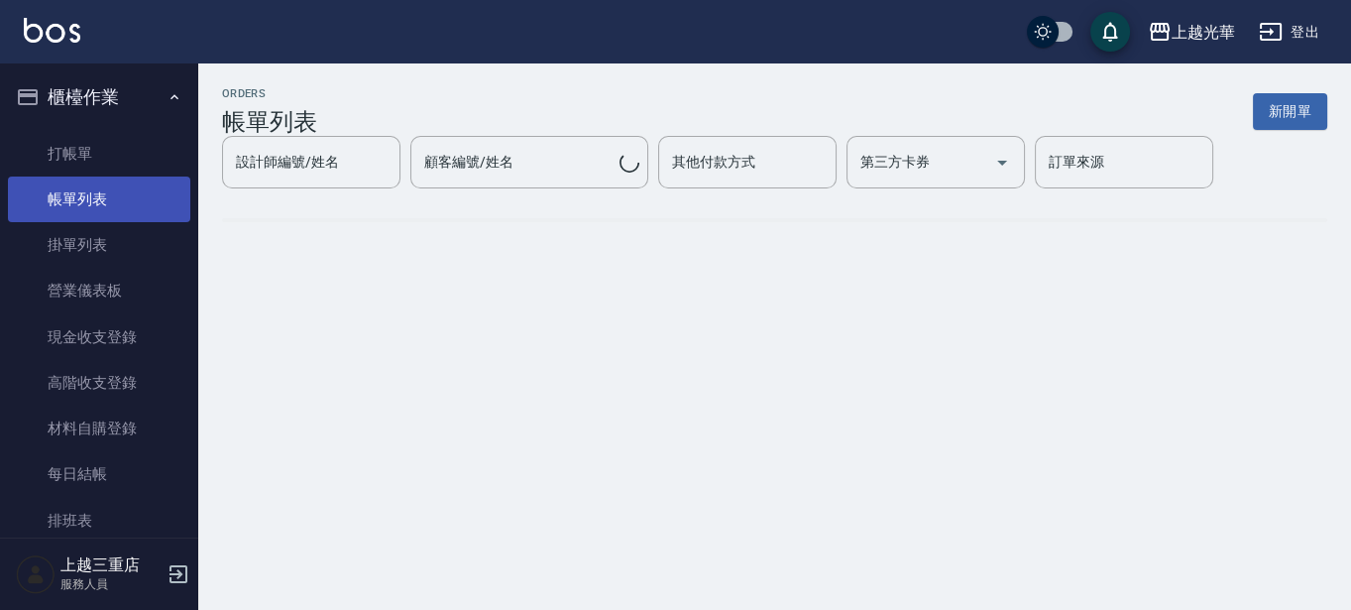
click at [163, 190] on link "帳單列表" at bounding box center [99, 199] width 182 height 46
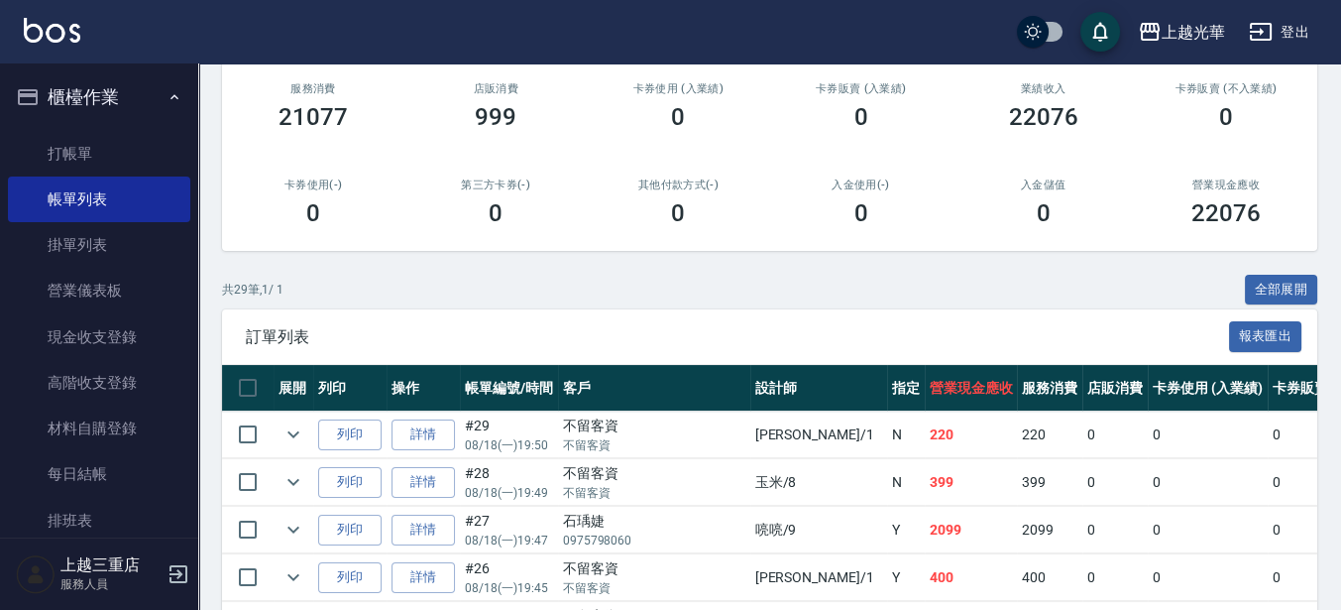
scroll to position [372, 0]
